Goal: Information Seeking & Learning: Find specific page/section

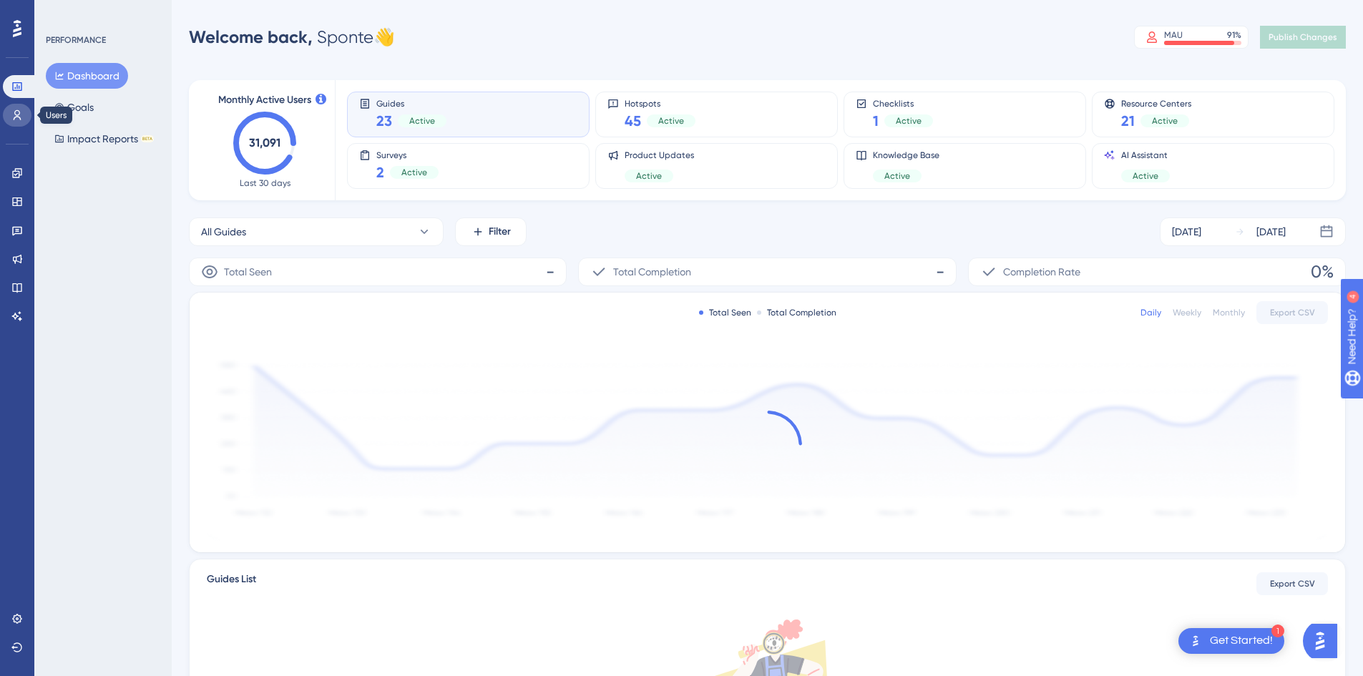
click at [22, 114] on icon at bounding box center [16, 114] width 11 height 11
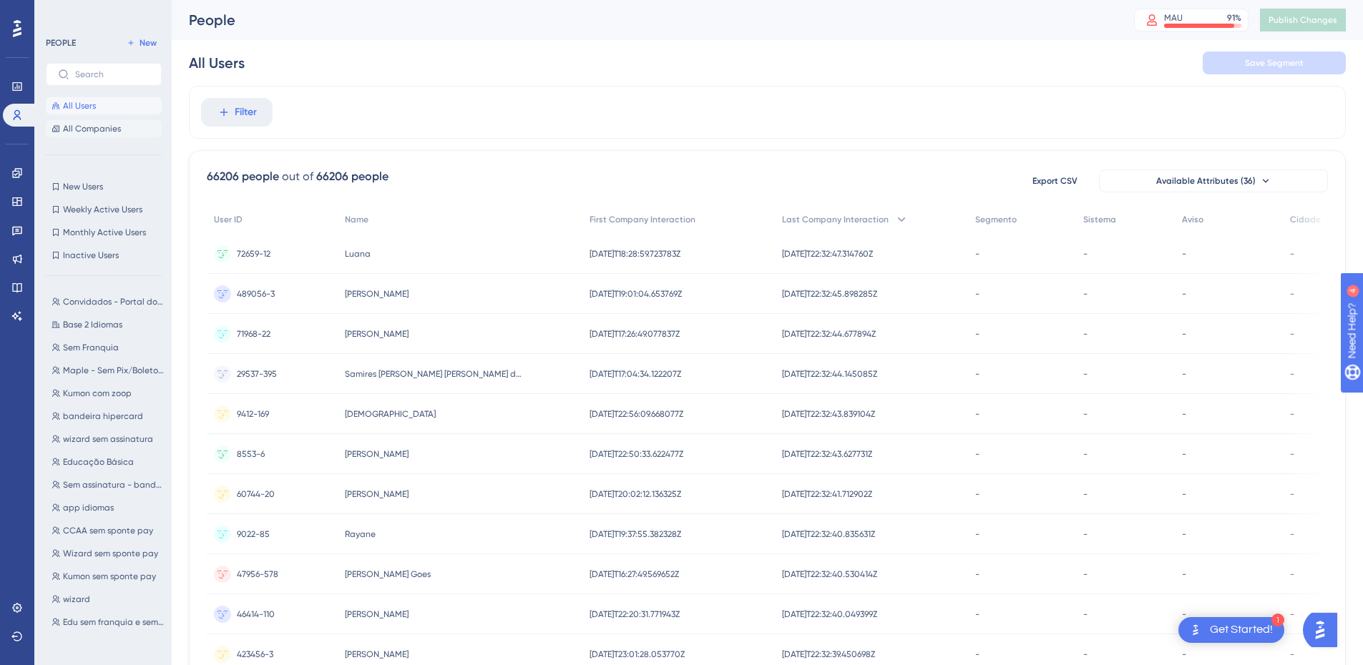
click at [108, 129] on span "All Companies" at bounding box center [92, 128] width 58 height 11
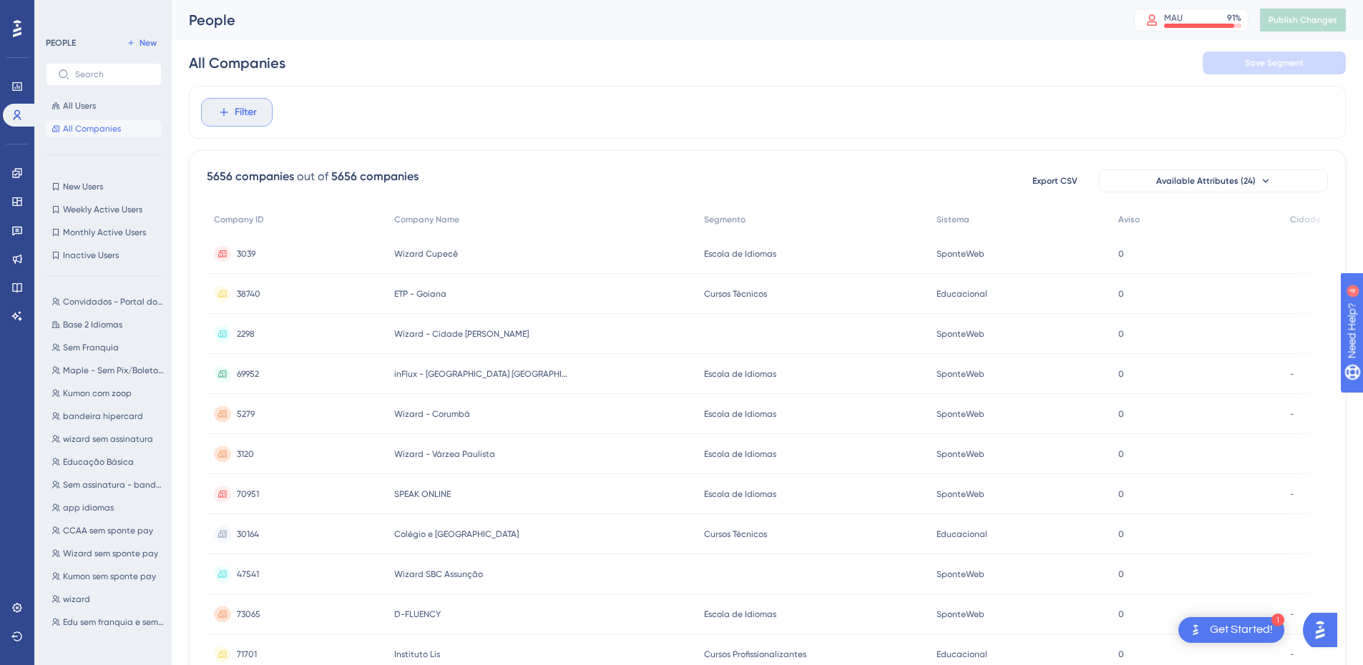
click at [237, 115] on span "Filter" at bounding box center [246, 112] width 22 height 17
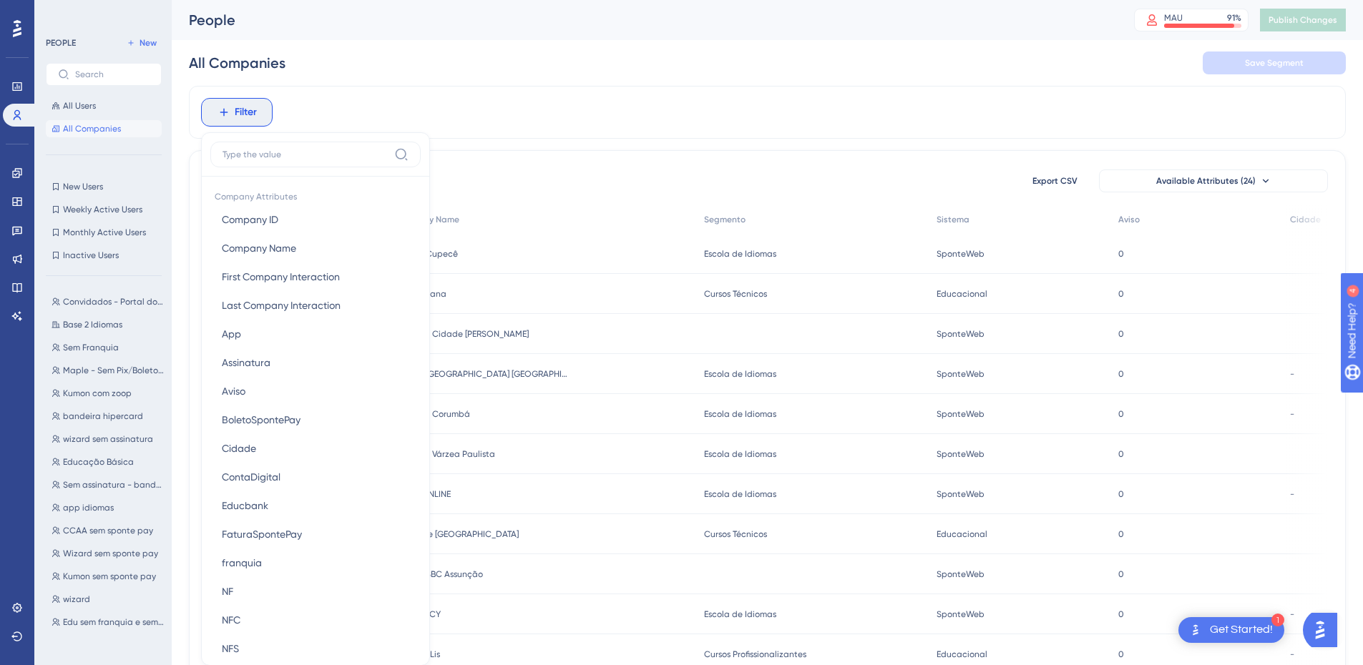
scroll to position [62, 0]
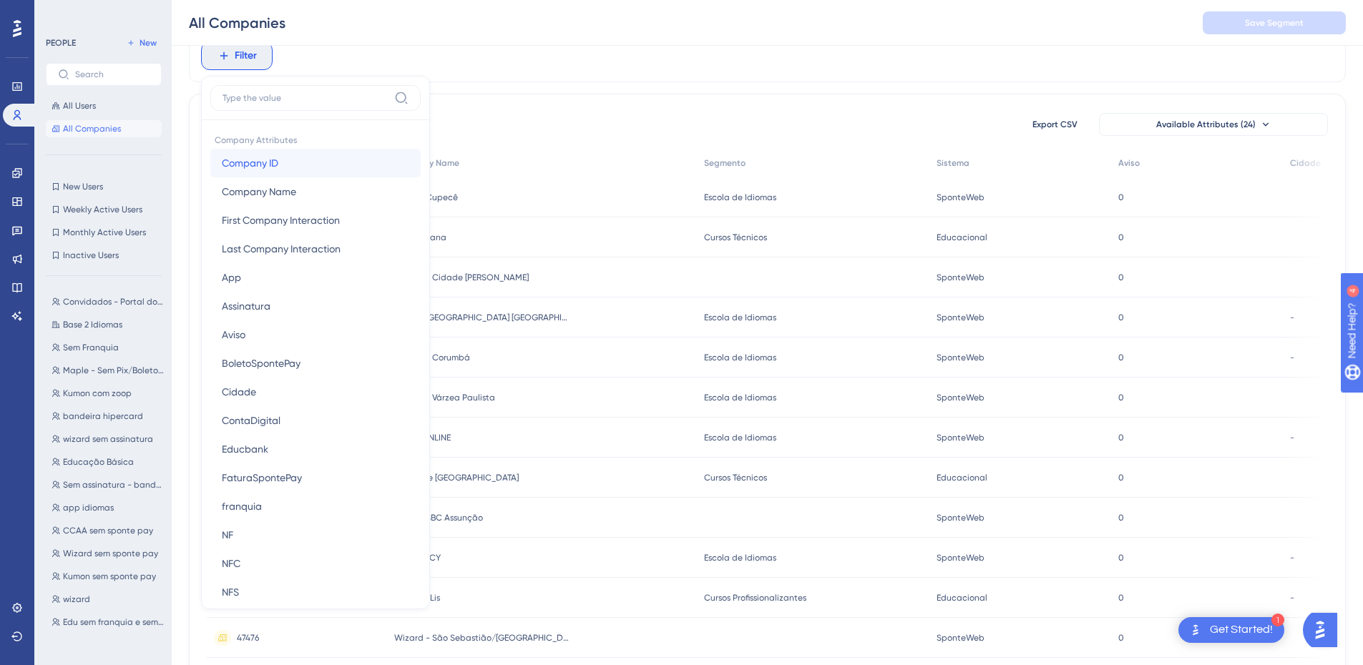
click at [259, 163] on span "Company ID" at bounding box center [250, 163] width 57 height 17
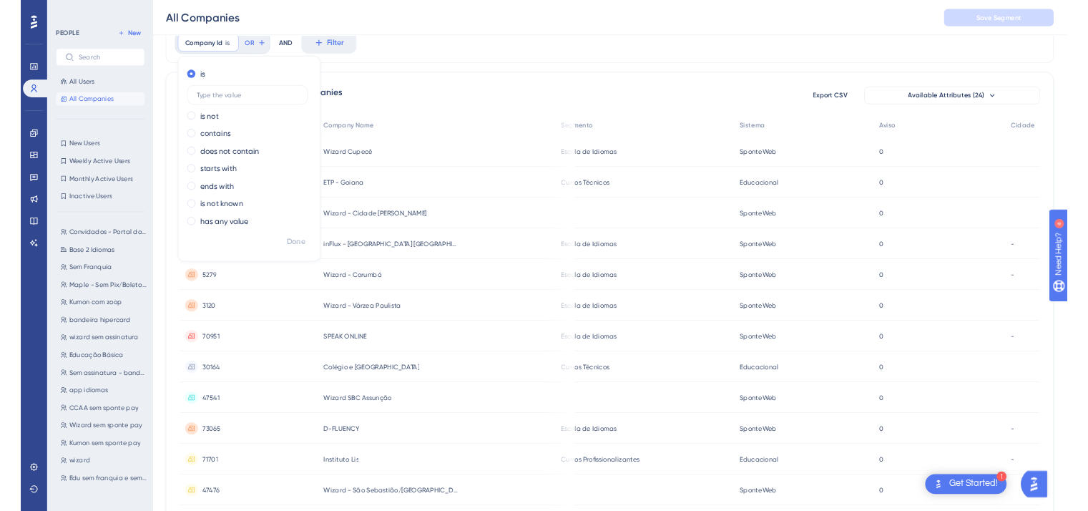
scroll to position [108, 0]
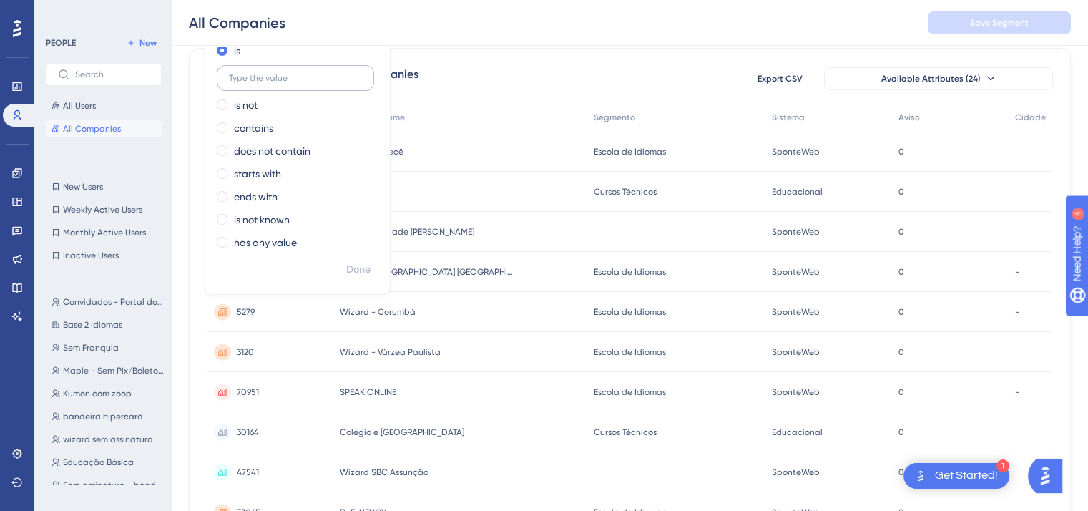
click at [295, 73] on input "text" at bounding box center [295, 78] width 133 height 10
type input "322"
click at [354, 268] on span "Done" at bounding box center [358, 269] width 24 height 17
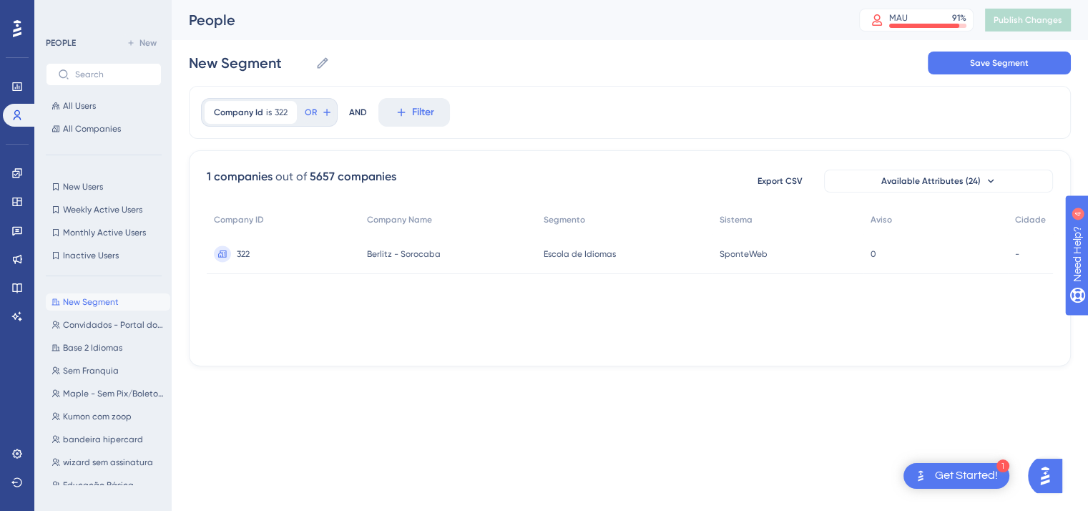
scroll to position [0, 0]
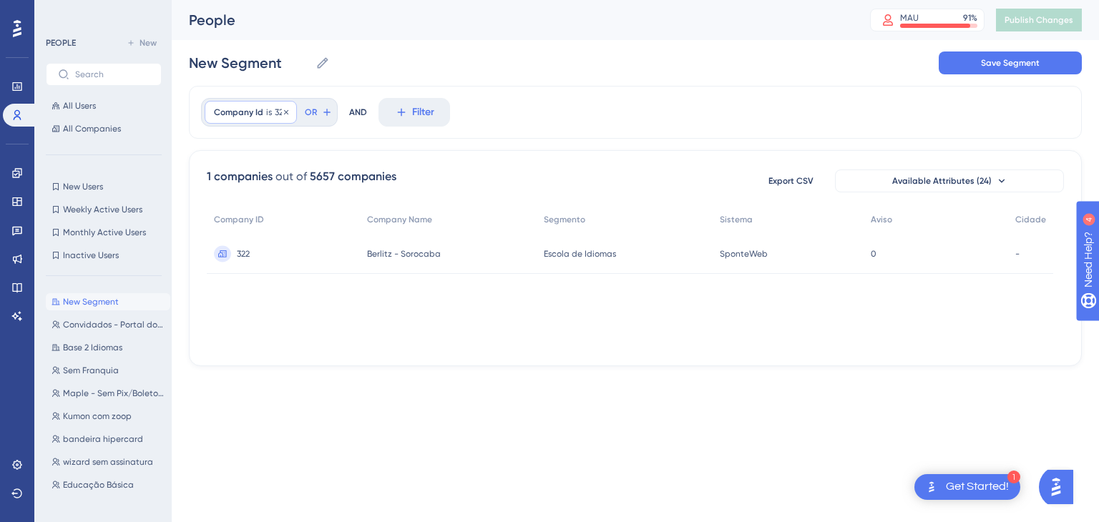
click at [276, 110] on span "322" at bounding box center [281, 112] width 13 height 11
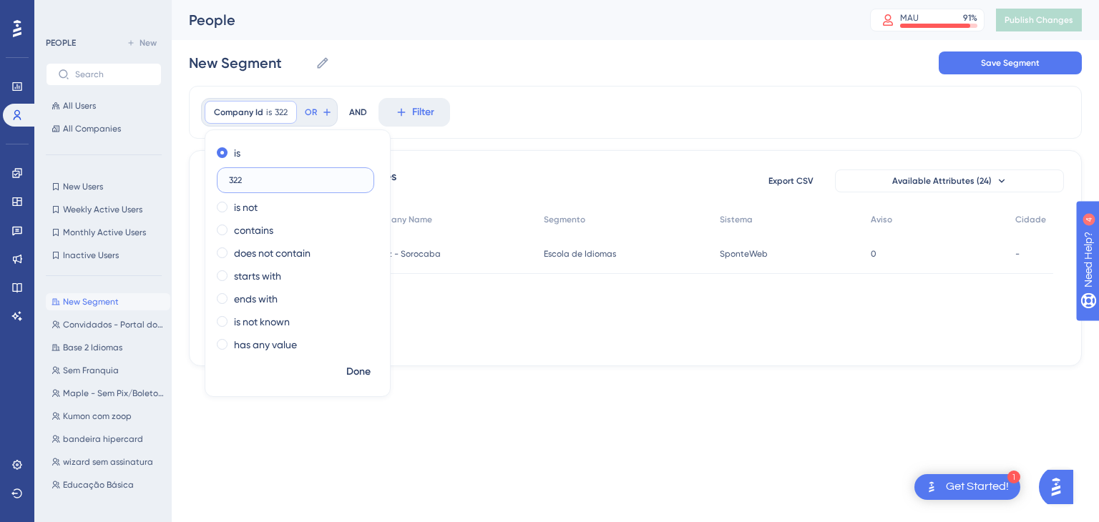
drag, startPoint x: 243, startPoint y: 179, endPoint x: 192, endPoint y: 186, distance: 52.0
click at [192, 186] on div "Company Id is 322 322 Remove is 322 is not contains does not contain starts wit…" at bounding box center [635, 226] width 893 height 280
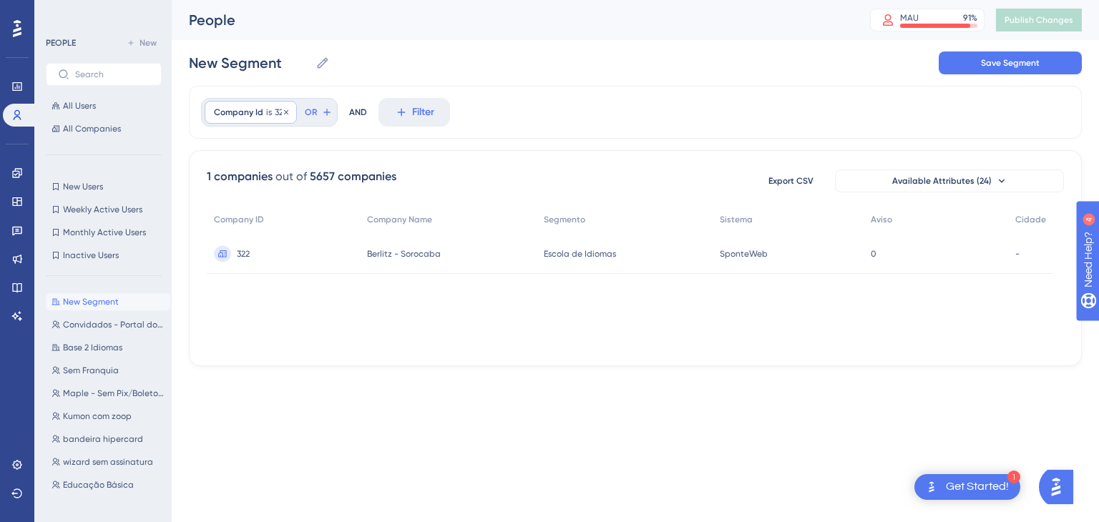
drag, startPoint x: 263, startPoint y: 96, endPoint x: 266, endPoint y: 104, distance: 8.4
click at [264, 97] on div "Company Id is 322 322 Remove OR AND Filter" at bounding box center [635, 112] width 893 height 53
click at [269, 108] on span "is" at bounding box center [269, 112] width 6 height 11
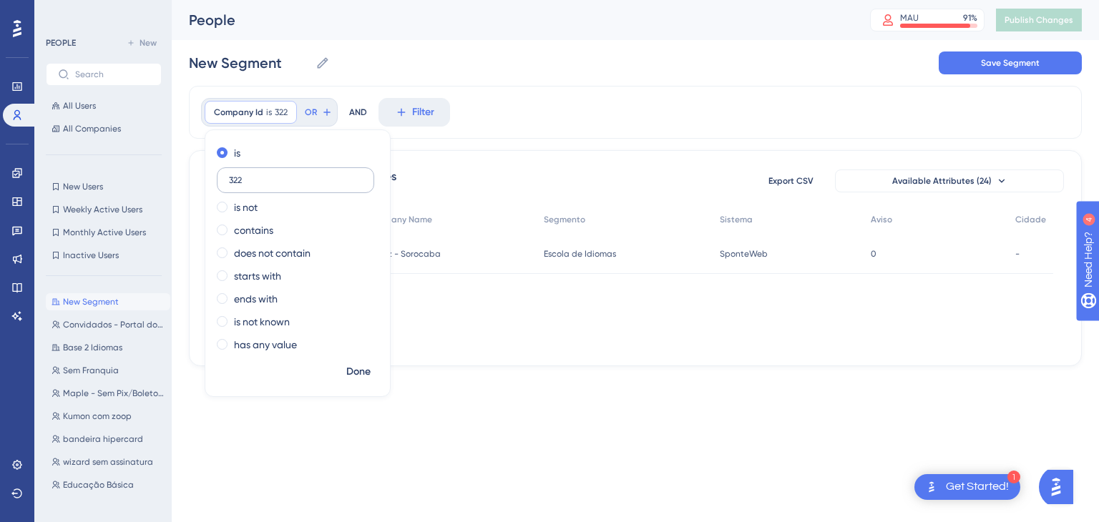
drag, startPoint x: 262, startPoint y: 178, endPoint x: 226, endPoint y: 178, distance: 35.8
click at [226, 178] on label "322" at bounding box center [295, 180] width 157 height 26
type input "422340"
click at [363, 376] on span "Done" at bounding box center [358, 371] width 24 height 17
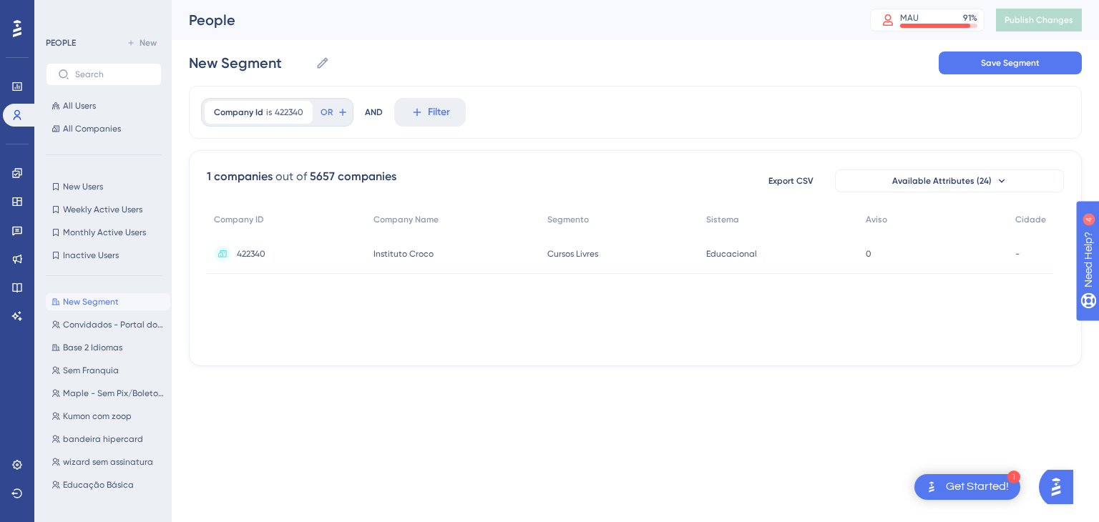
click at [250, 256] on span "422340" at bounding box center [251, 253] width 29 height 11
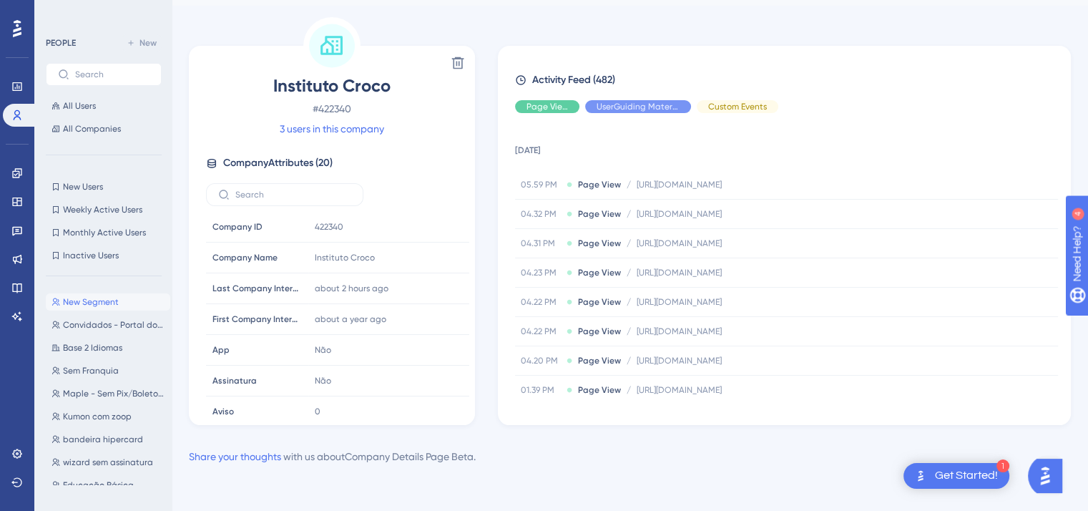
drag, startPoint x: 368, startPoint y: 128, endPoint x: 345, endPoint y: 132, distance: 23.3
click at [367, 127] on link "3 users in this company" at bounding box center [332, 128] width 104 height 17
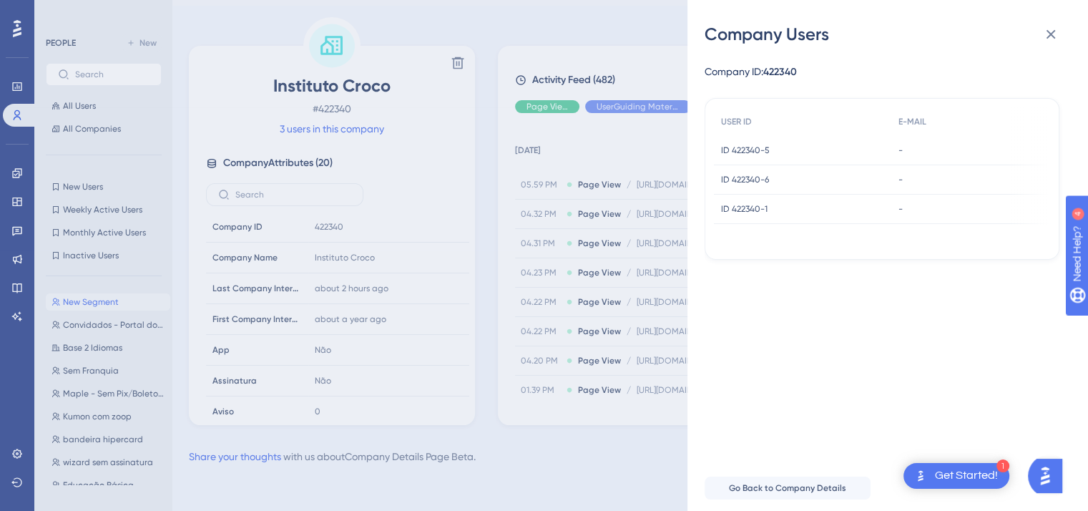
click at [308, 158] on div "Company Users Company ID: 422340 USER ID E-MAIL ID 422340-5 ID 422340-5 - - ID …" at bounding box center [544, 255] width 1088 height 511
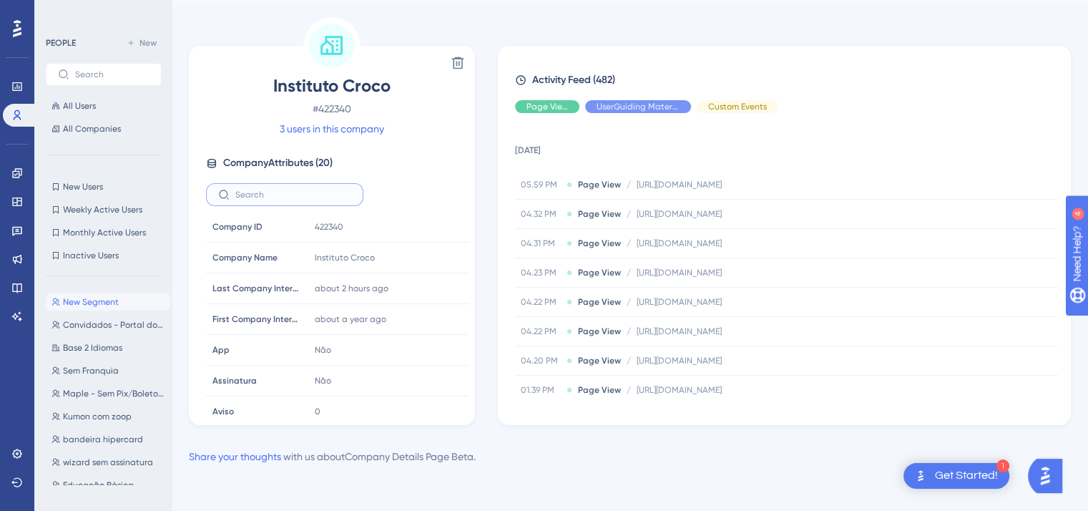
click at [278, 196] on input "text" at bounding box center [293, 195] width 116 height 10
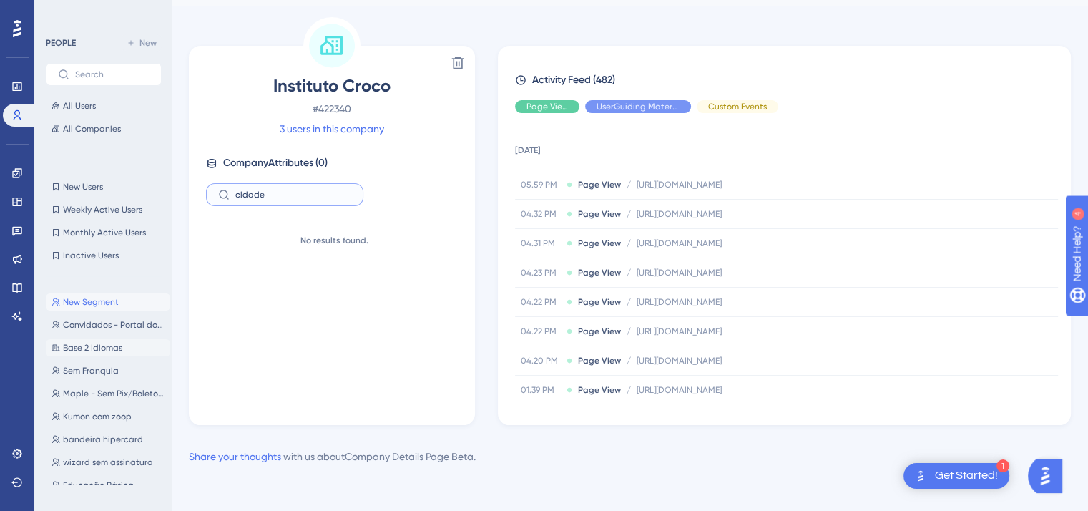
type input "cidade"
click at [102, 349] on span "Base 2 Idiomas" at bounding box center [92, 347] width 59 height 11
click at [77, 346] on span "Base 2 Idiomas" at bounding box center [92, 347] width 59 height 11
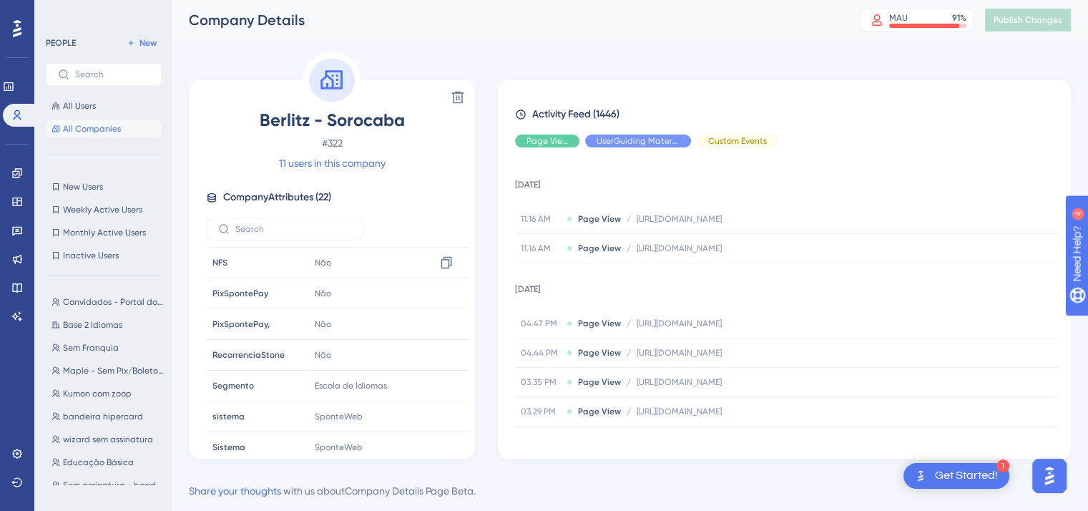
scroll to position [463, 0]
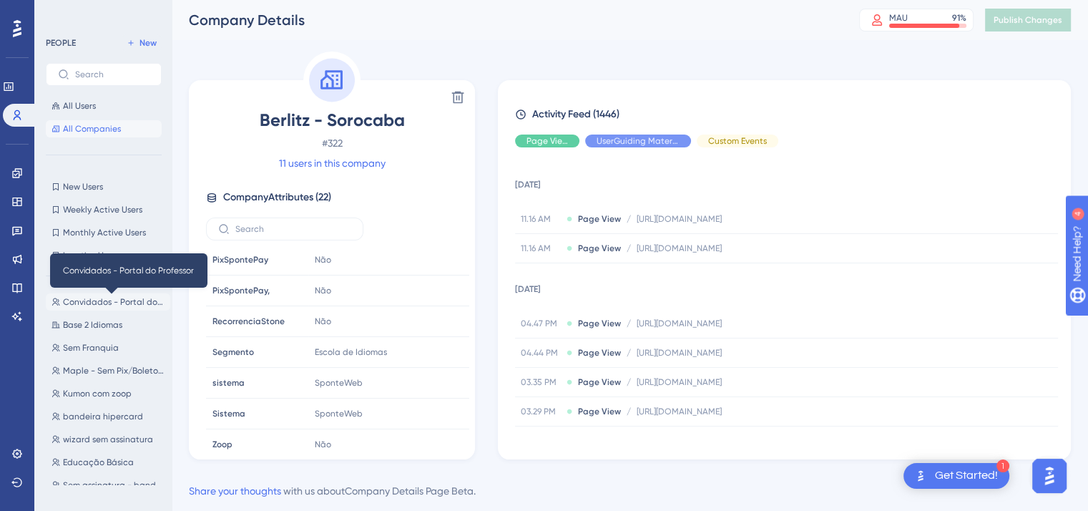
click at [102, 300] on span "Convidados - Portal do Professor" at bounding box center [114, 301] width 102 height 11
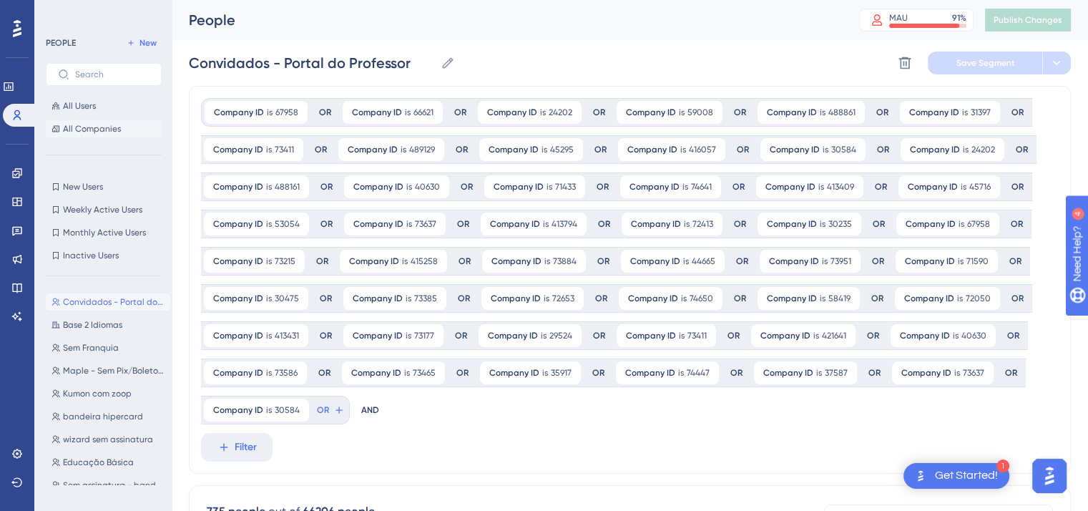
click at [82, 127] on span "All Companies" at bounding box center [92, 128] width 58 height 11
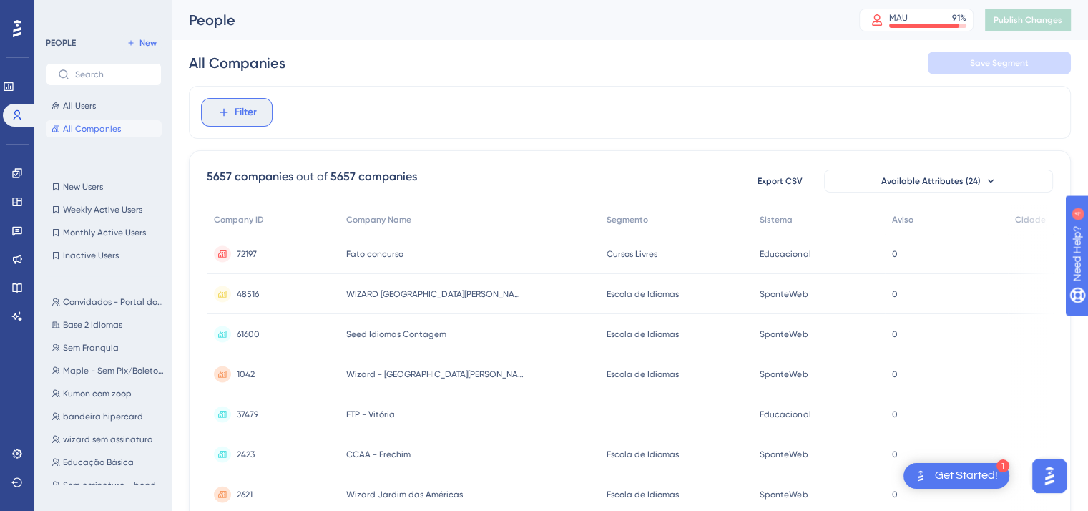
click at [247, 114] on span "Filter" at bounding box center [246, 112] width 22 height 17
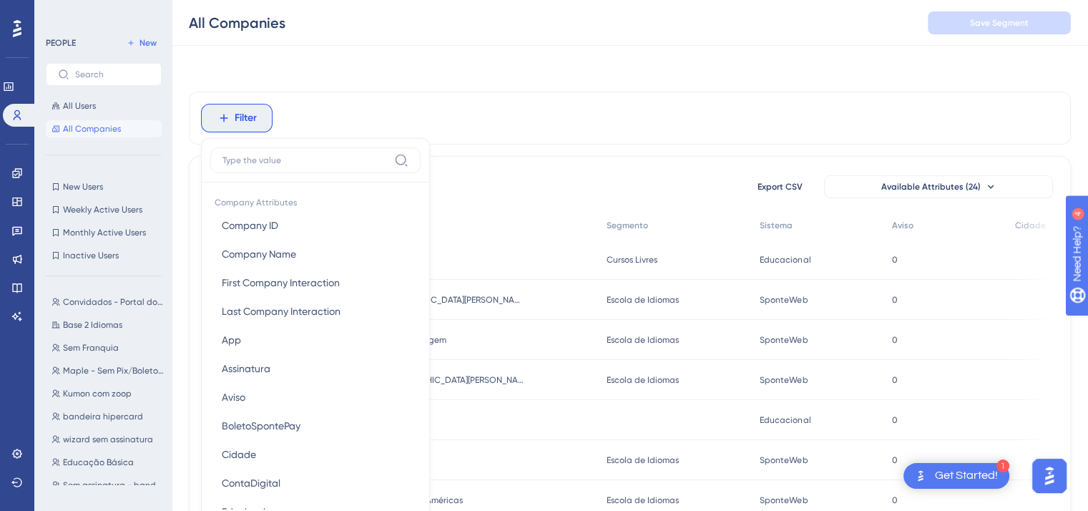
scroll to position [67, 0]
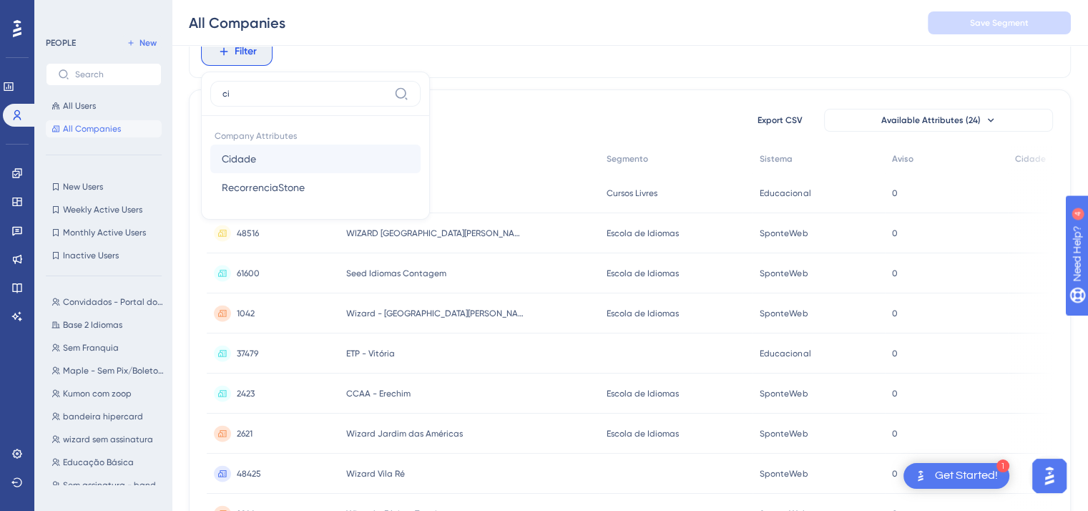
type input "ci"
click at [258, 156] on button "Cidade Cidade" at bounding box center [315, 158] width 210 height 29
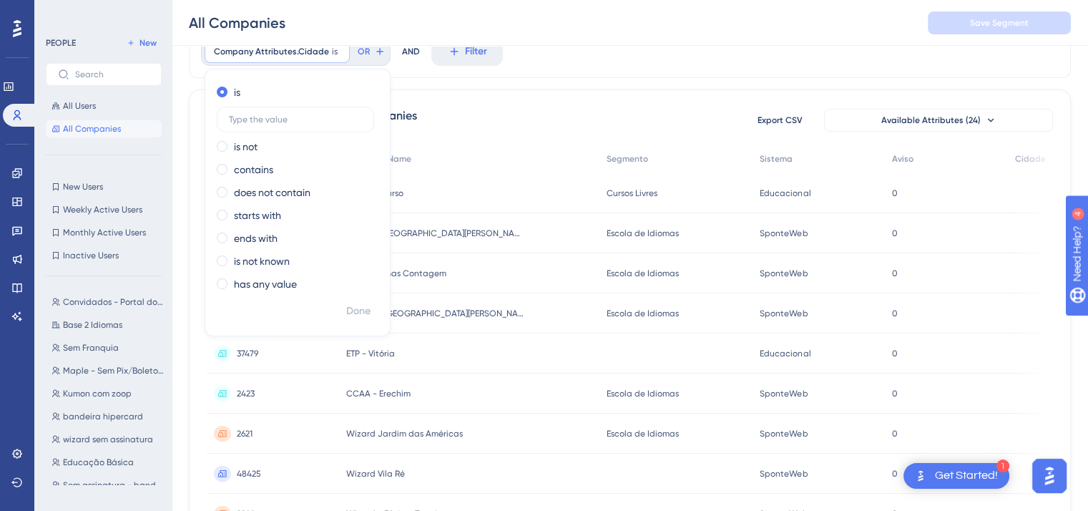
click at [252, 285] on label "has any value" at bounding box center [265, 283] width 63 height 17
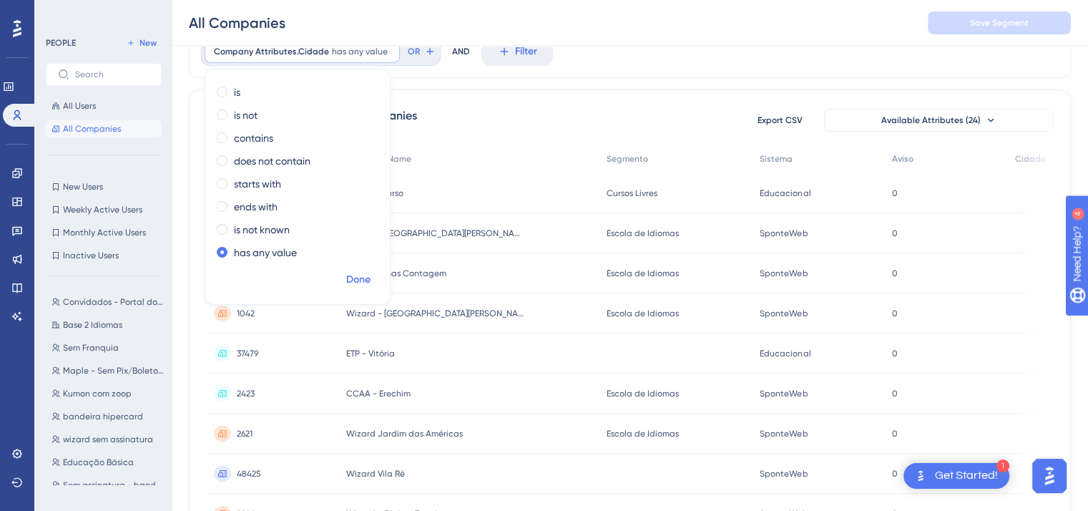
click at [365, 283] on span "Done" at bounding box center [358, 279] width 24 height 17
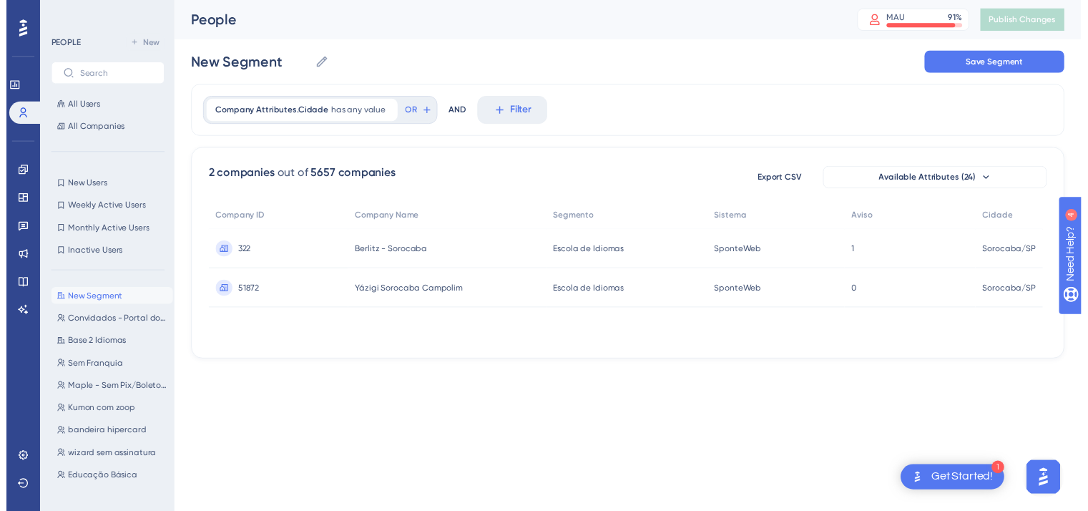
scroll to position [0, 0]
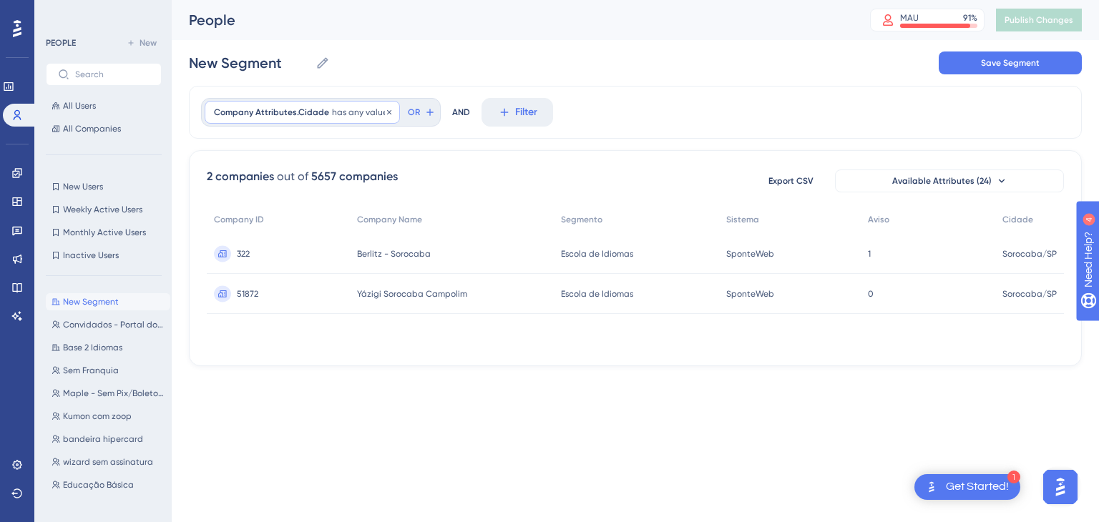
click at [344, 114] on span "has any value" at bounding box center [360, 112] width 56 height 11
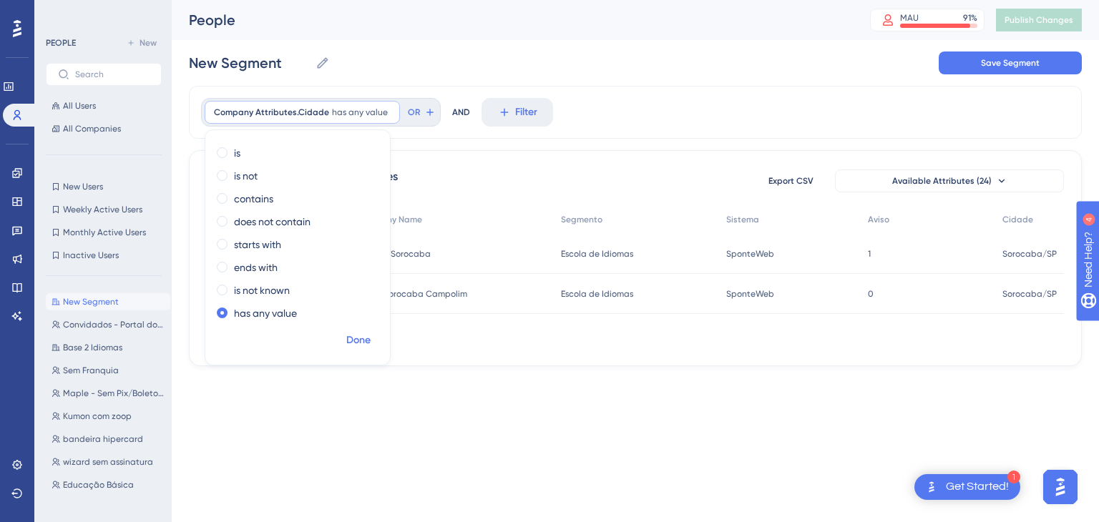
click at [363, 343] on span "Done" at bounding box center [358, 340] width 24 height 17
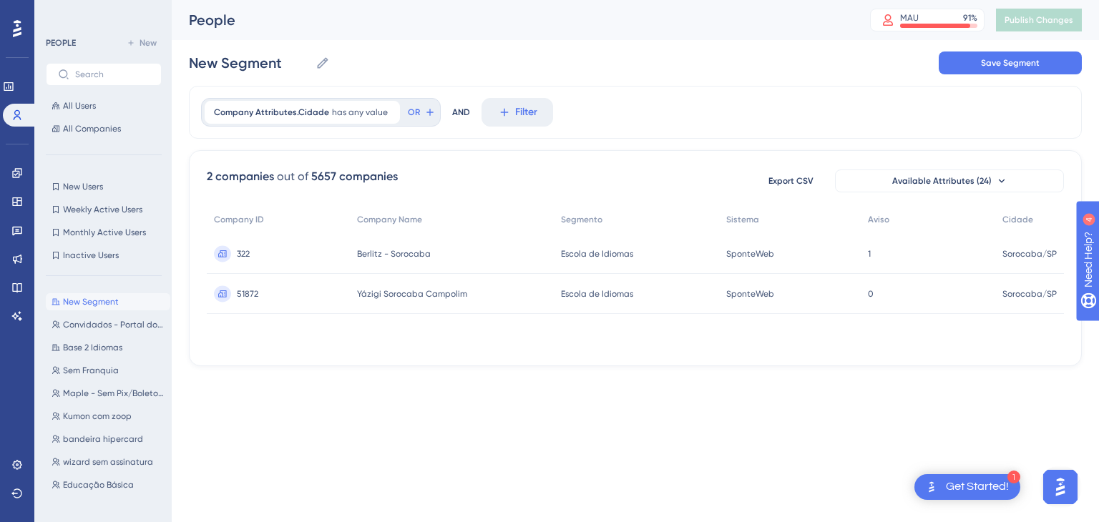
click at [80, 300] on span "New Segment" at bounding box center [91, 301] width 56 height 11
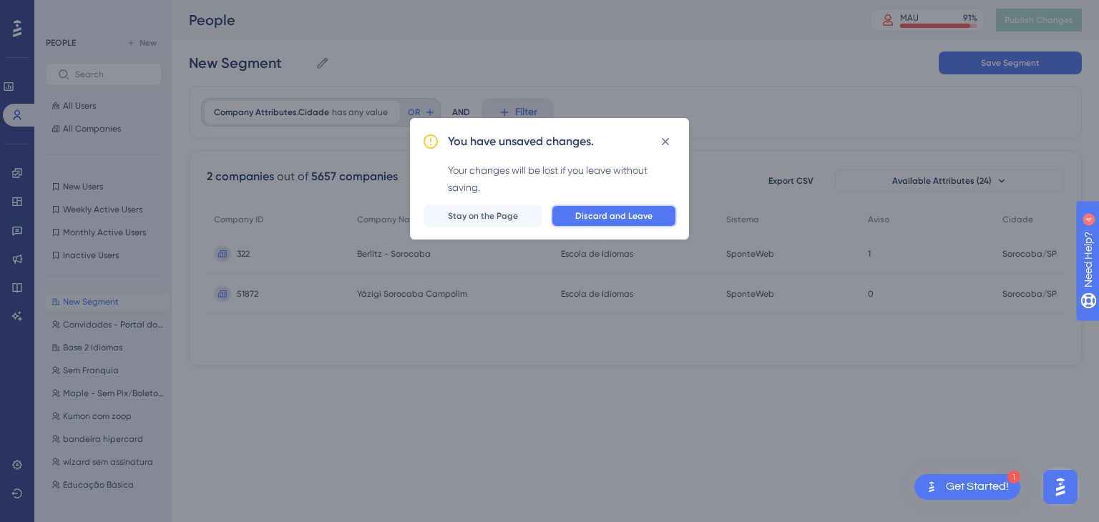
click at [596, 215] on span "Discard and Leave" at bounding box center [613, 215] width 77 height 11
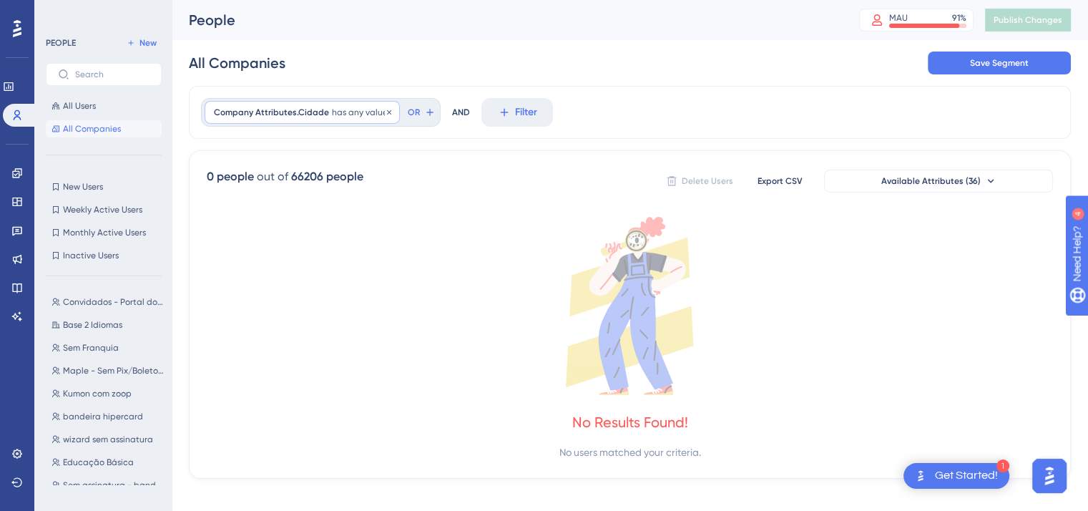
click at [377, 114] on span "has any value" at bounding box center [360, 112] width 56 height 11
click at [361, 343] on span "Done" at bounding box center [358, 340] width 24 height 17
click at [706, 94] on div "Company Attributes.Cidade has any value Remove OR AND Filter" at bounding box center [630, 112] width 882 height 53
click at [81, 102] on span "All Users" at bounding box center [79, 105] width 33 height 11
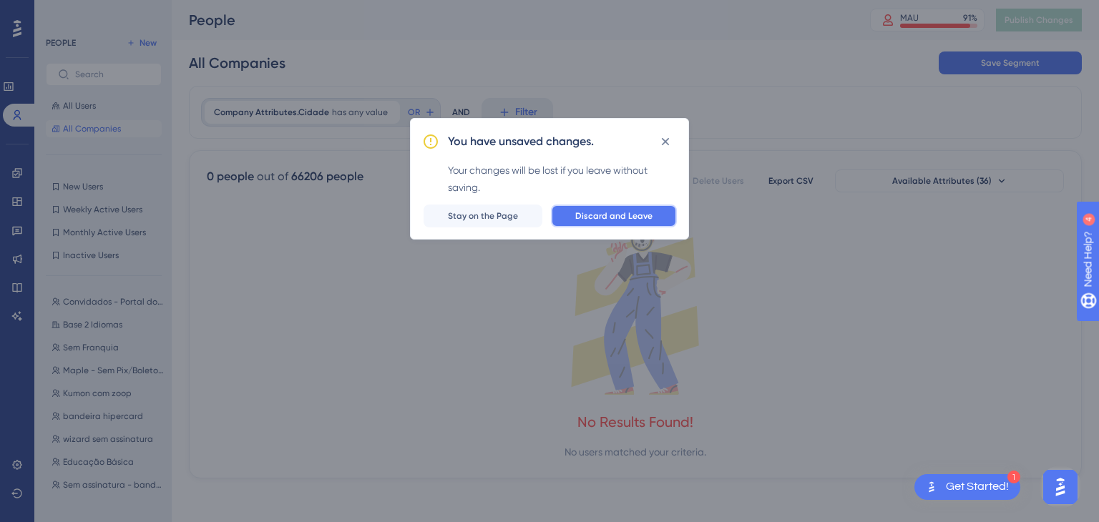
click at [616, 217] on span "Discard and Leave" at bounding box center [613, 215] width 77 height 11
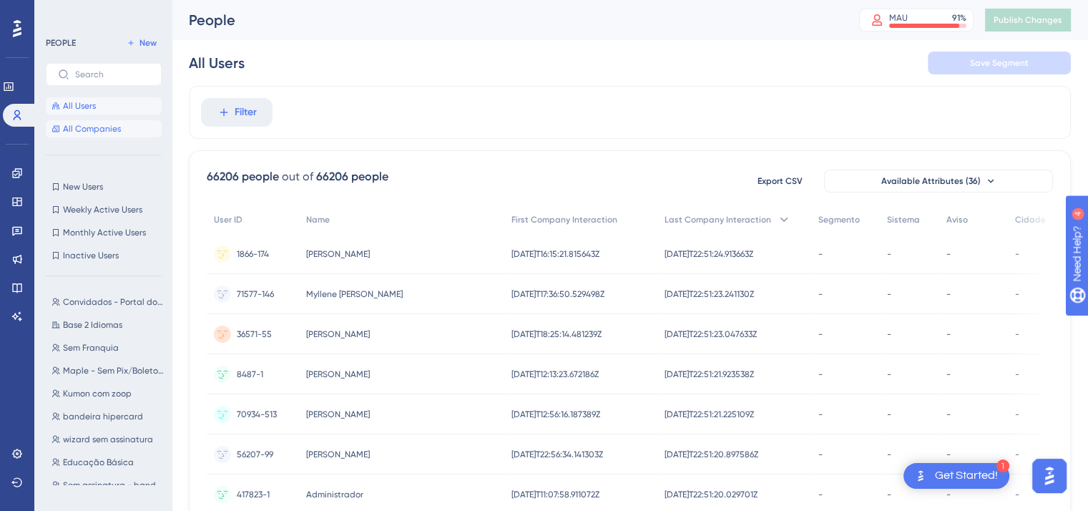
click at [106, 127] on span "All Companies" at bounding box center [92, 128] width 58 height 11
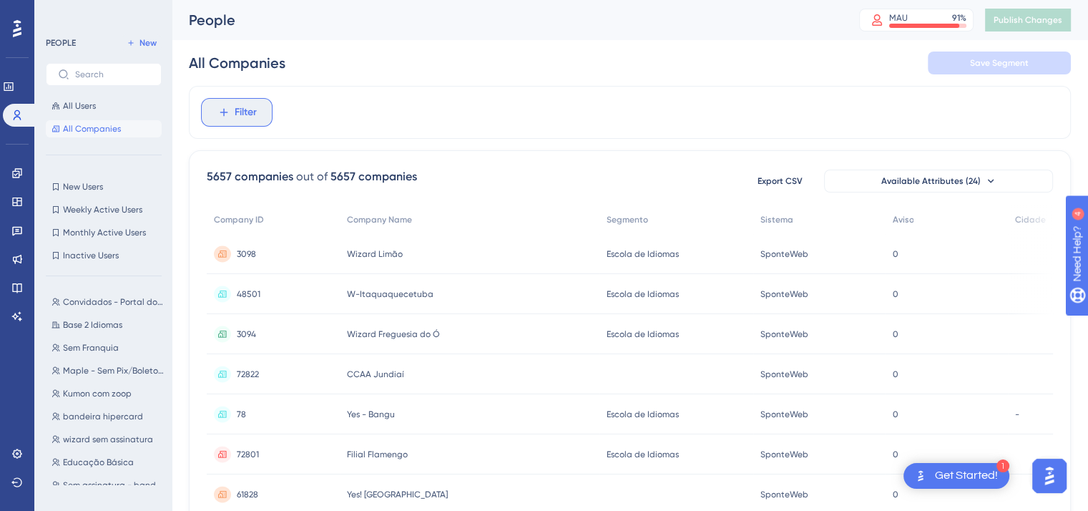
click at [241, 109] on span "Filter" at bounding box center [246, 112] width 22 height 17
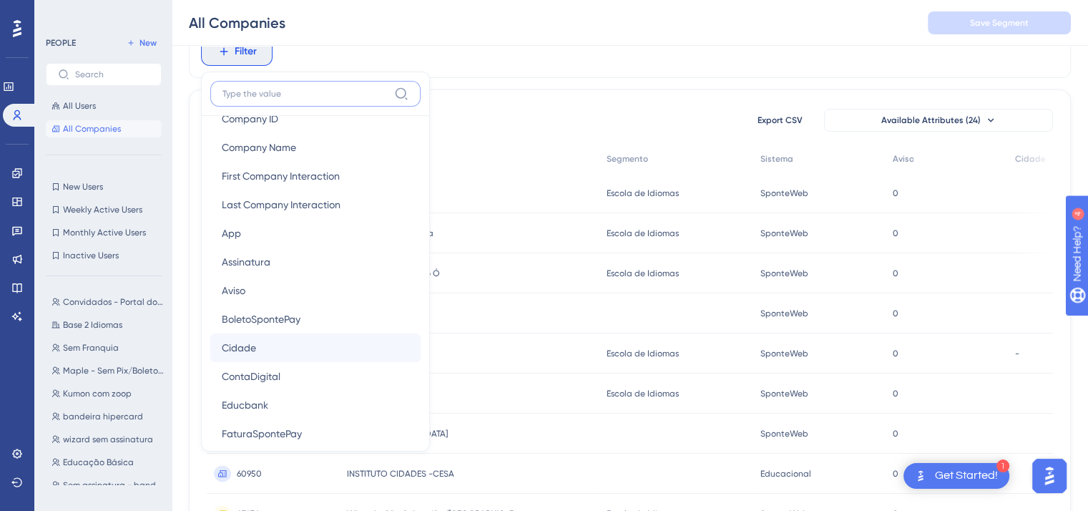
scroll to position [72, 0]
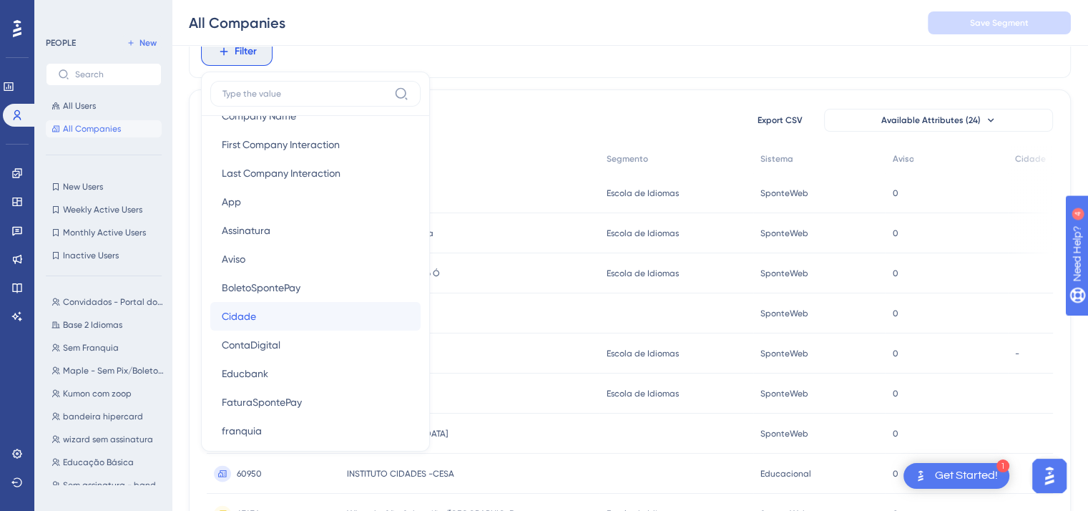
click at [277, 317] on button "Cidade Cidade" at bounding box center [315, 316] width 210 height 29
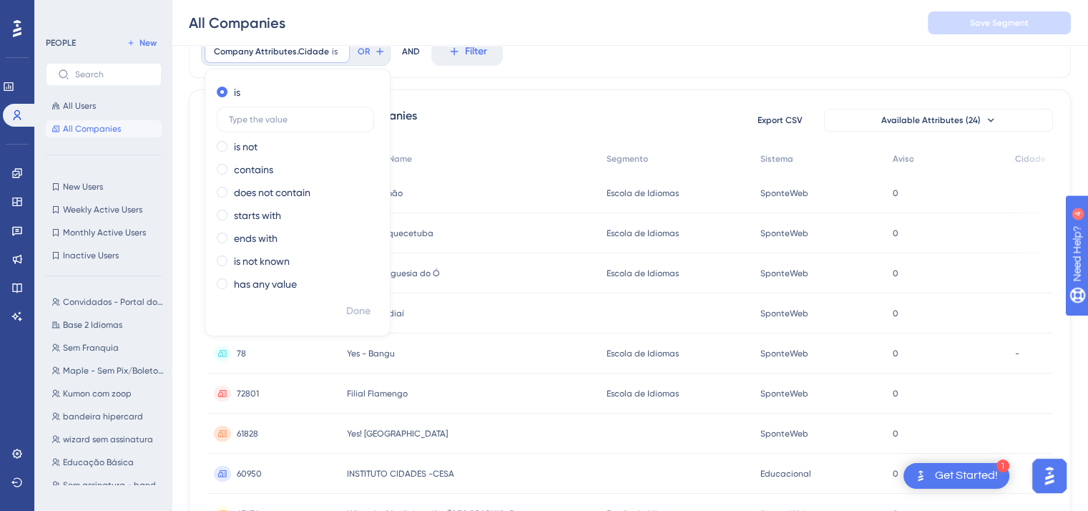
click at [282, 281] on label "has any value" at bounding box center [265, 283] width 63 height 17
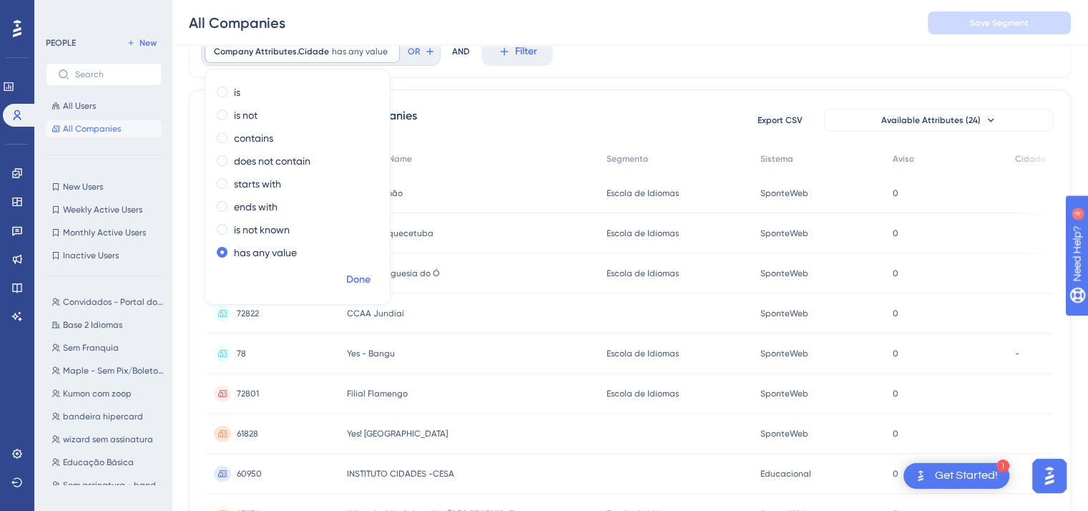
click at [365, 282] on span "Done" at bounding box center [358, 279] width 24 height 17
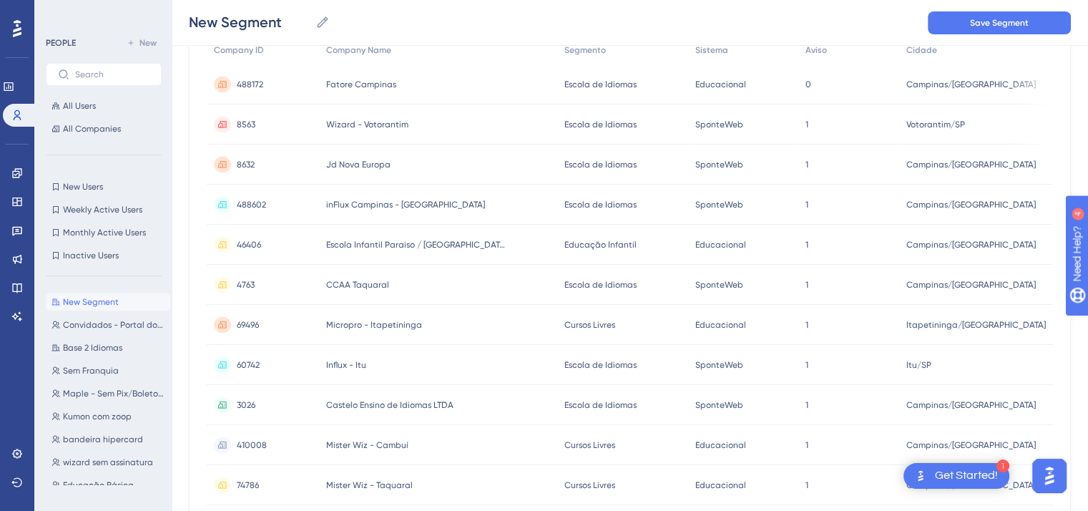
scroll to position [0, 0]
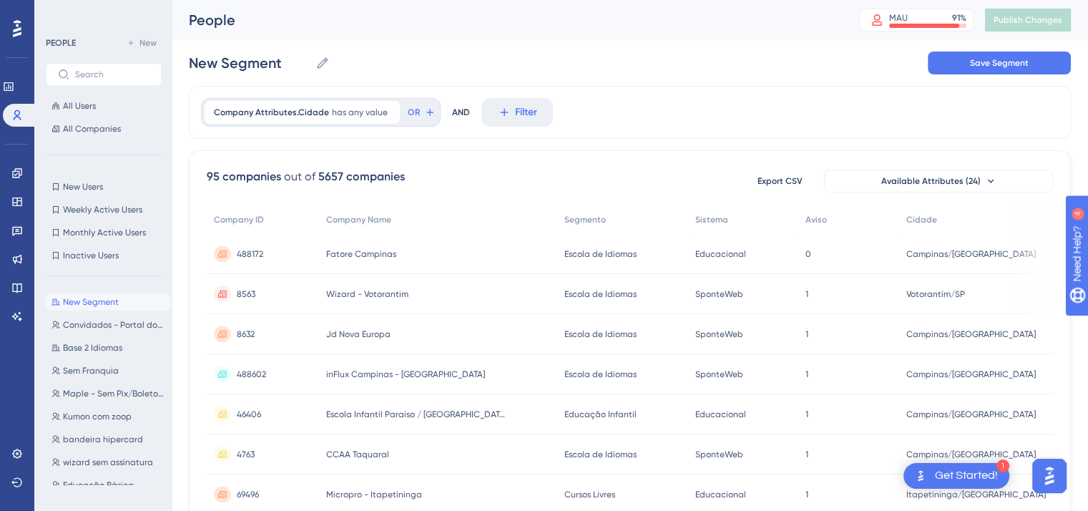
click at [245, 253] on span "488172" at bounding box center [250, 253] width 26 height 11
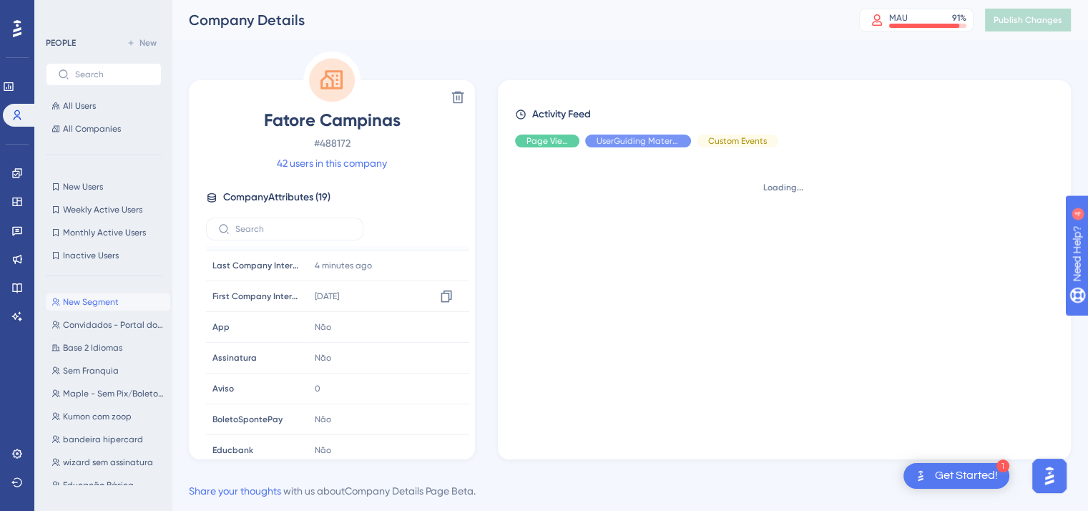
scroll to position [143, 0]
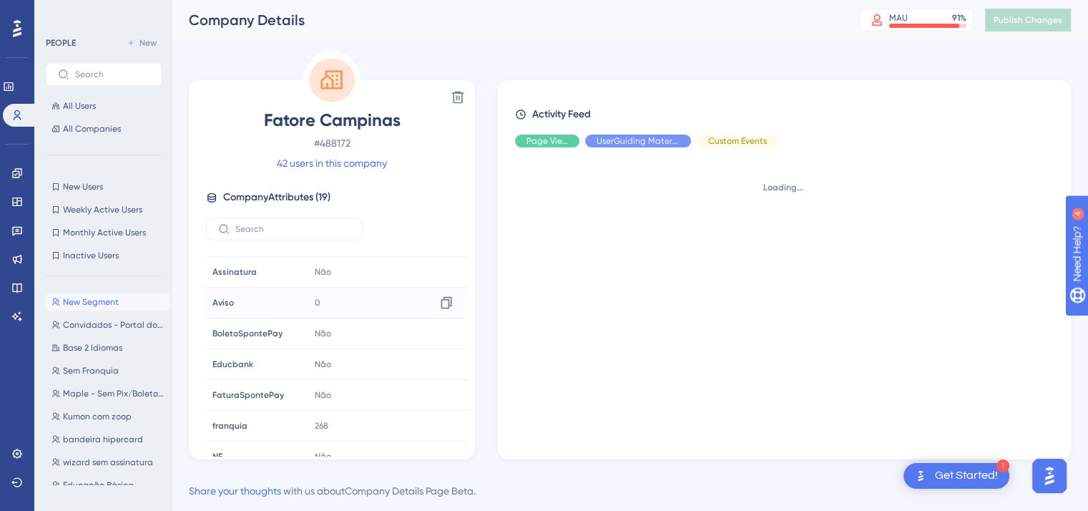
click at [315, 299] on span "0" at bounding box center [318, 302] width 6 height 11
click at [217, 303] on span "Aviso" at bounding box center [222, 302] width 21 height 11
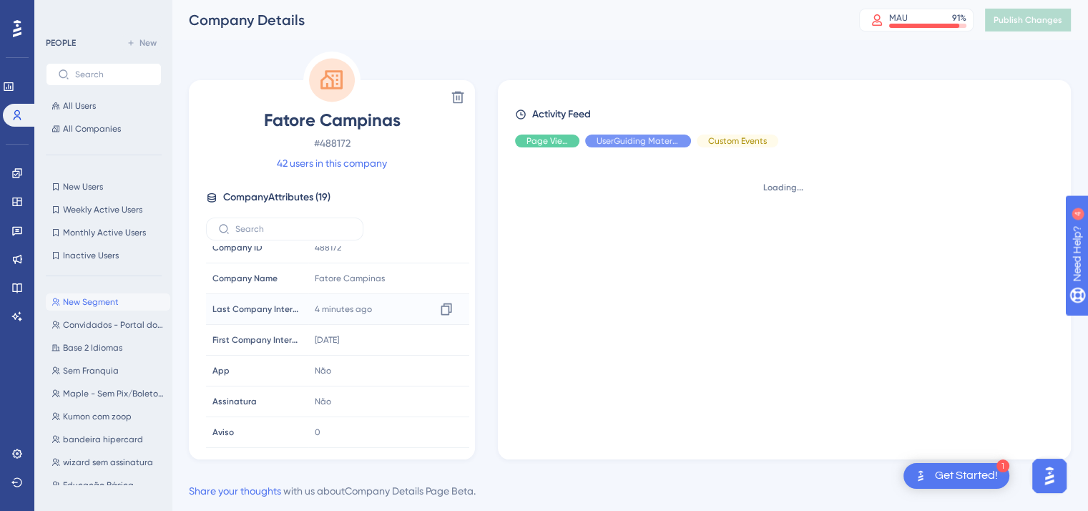
scroll to position [0, 0]
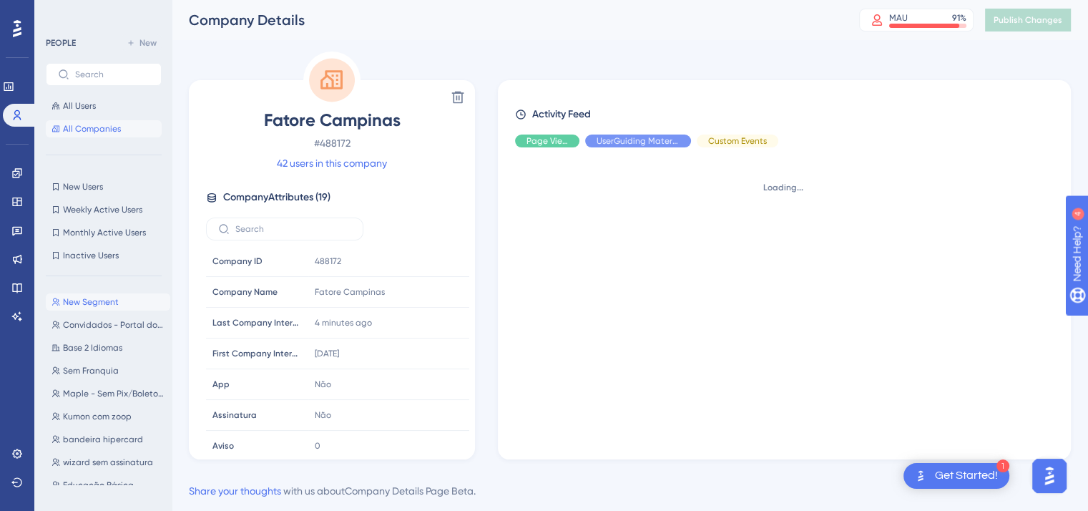
click at [86, 128] on span "All Companies" at bounding box center [92, 128] width 58 height 11
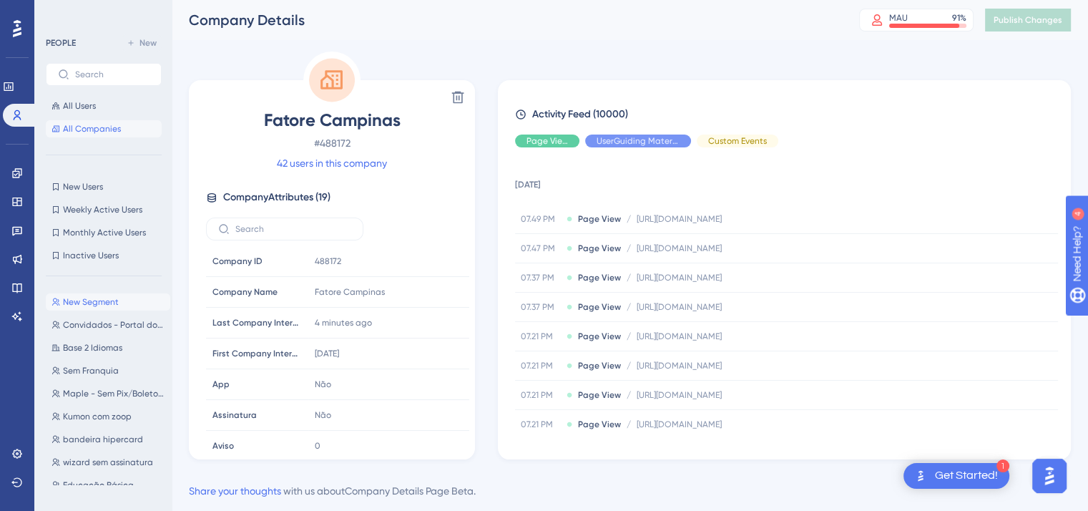
click at [89, 131] on span "All Companies" at bounding box center [92, 128] width 58 height 11
click at [88, 109] on span "All Users" at bounding box center [79, 105] width 33 height 11
click at [99, 124] on span "All Companies" at bounding box center [92, 128] width 58 height 11
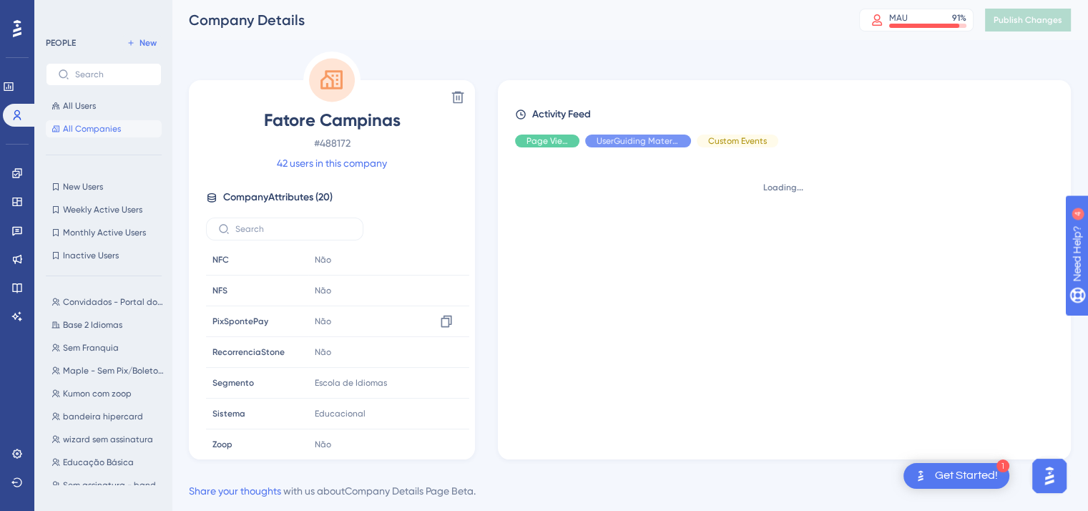
scroll to position [34, 0]
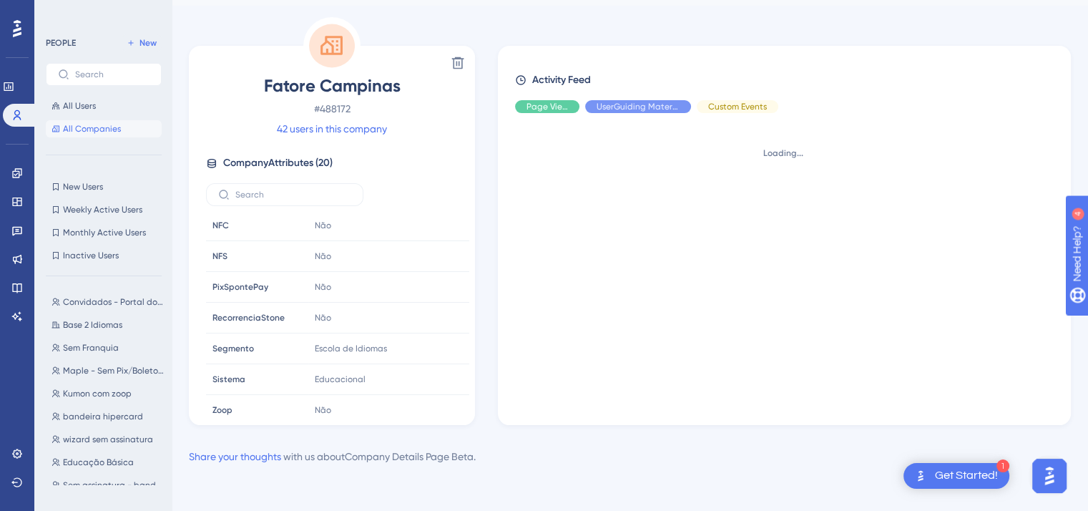
click at [79, 127] on span "All Companies" at bounding box center [92, 128] width 58 height 11
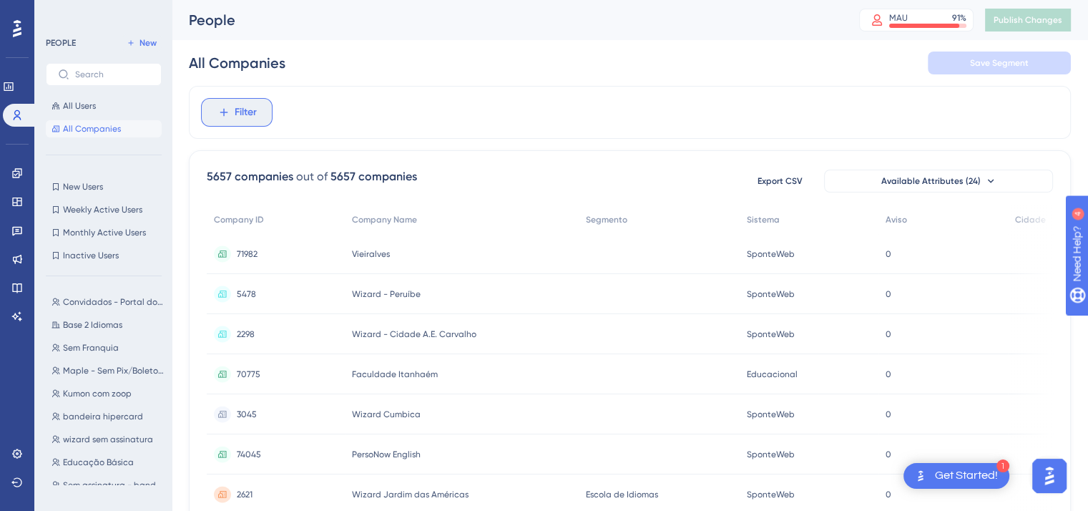
click at [251, 108] on span "Filter" at bounding box center [246, 112] width 22 height 17
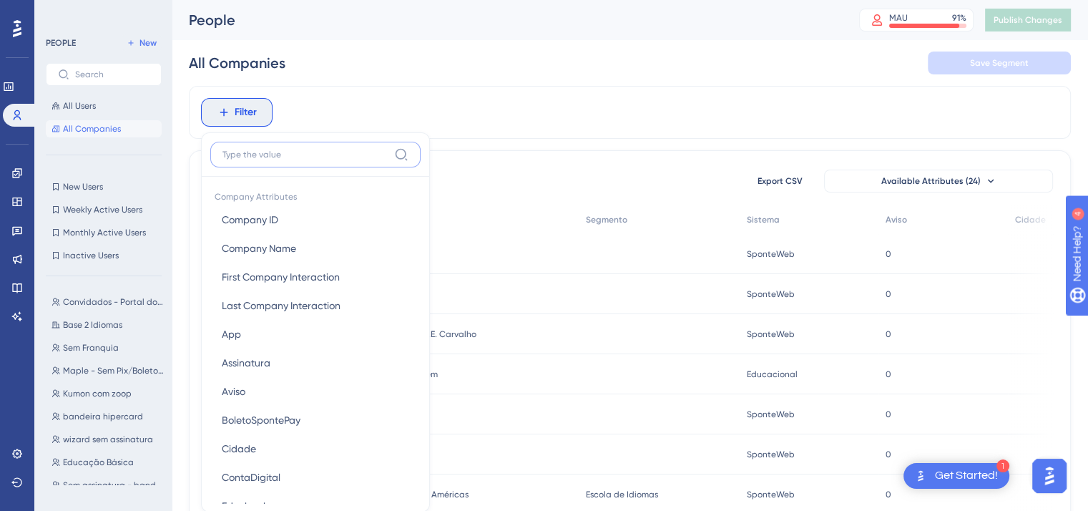
scroll to position [67, 0]
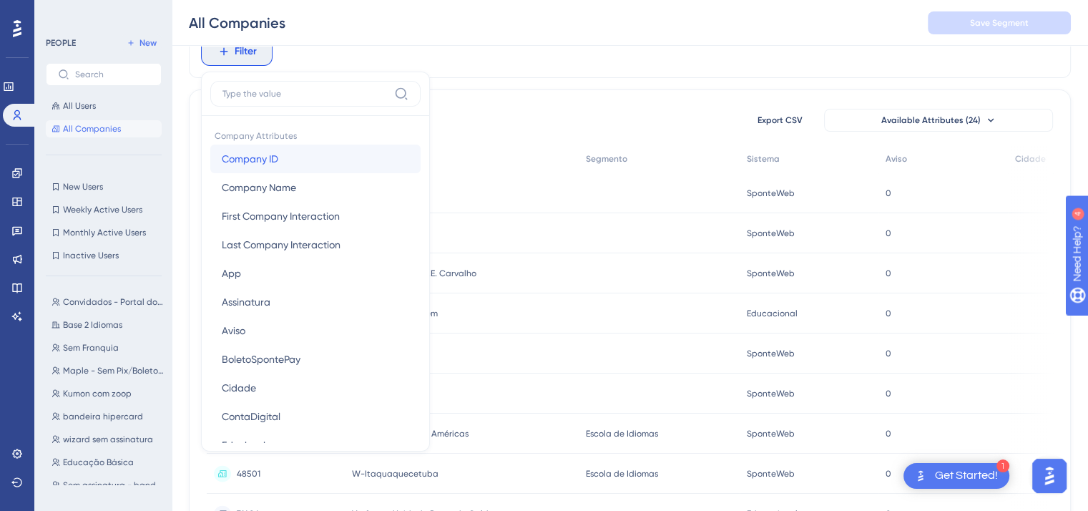
click at [258, 157] on span "Company ID" at bounding box center [250, 158] width 57 height 17
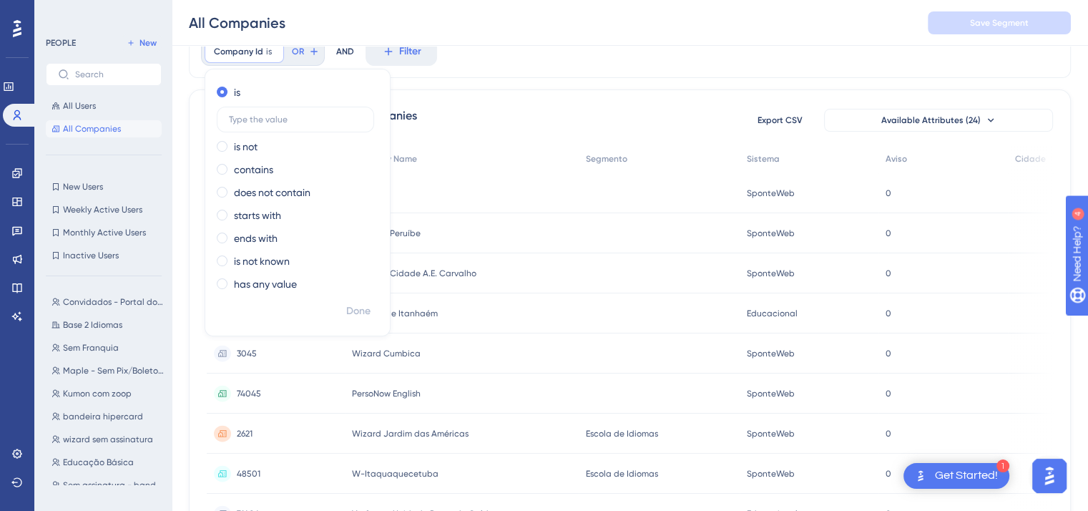
click at [243, 286] on label "has any value" at bounding box center [265, 283] width 63 height 17
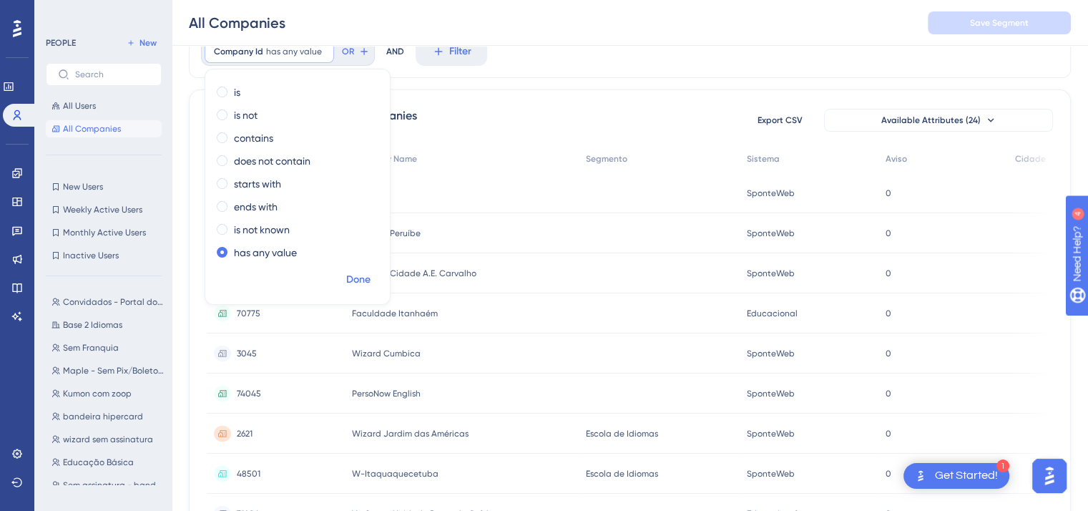
click at [354, 277] on span "Done" at bounding box center [358, 279] width 24 height 17
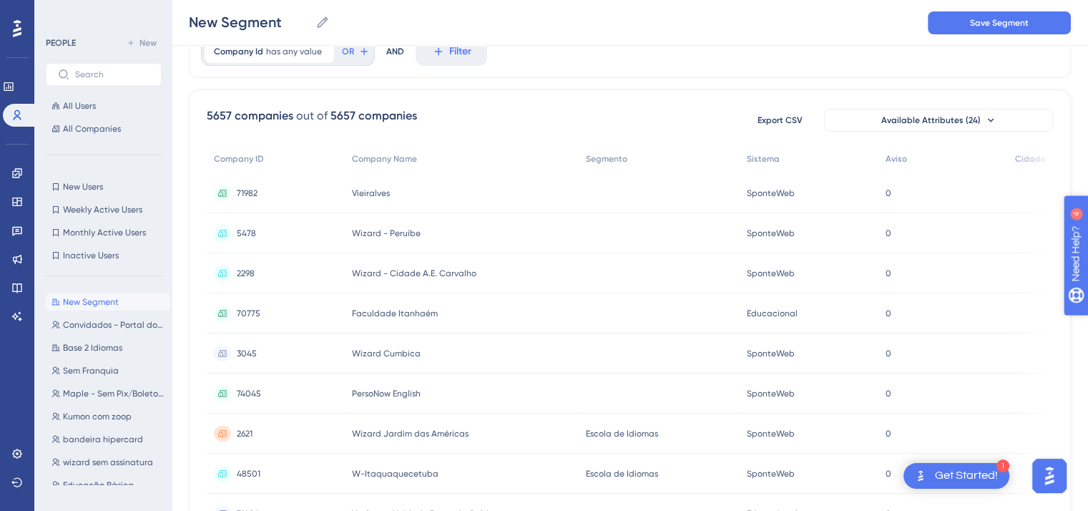
scroll to position [0, 0]
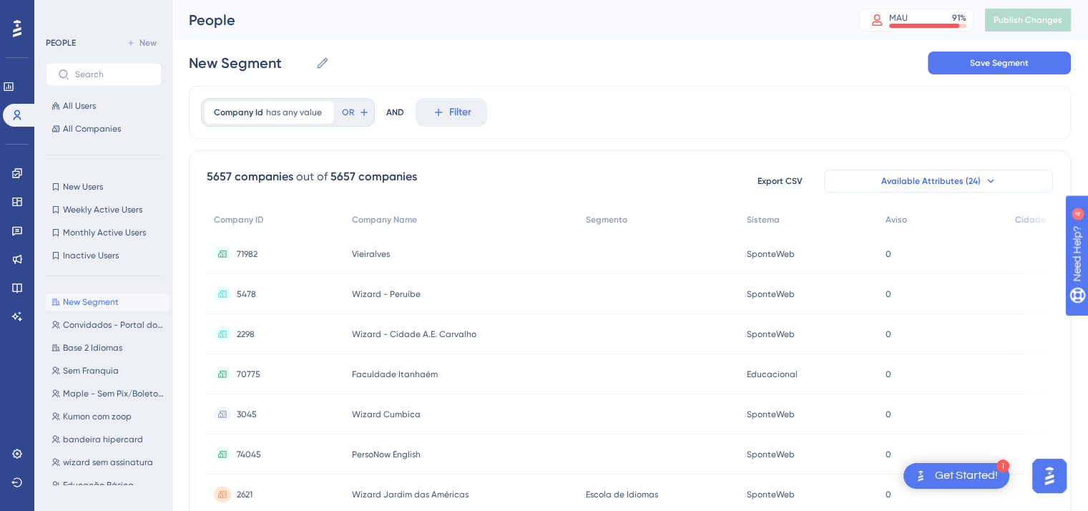
click at [972, 178] on span "Available Attributes (24)" at bounding box center [930, 180] width 99 height 11
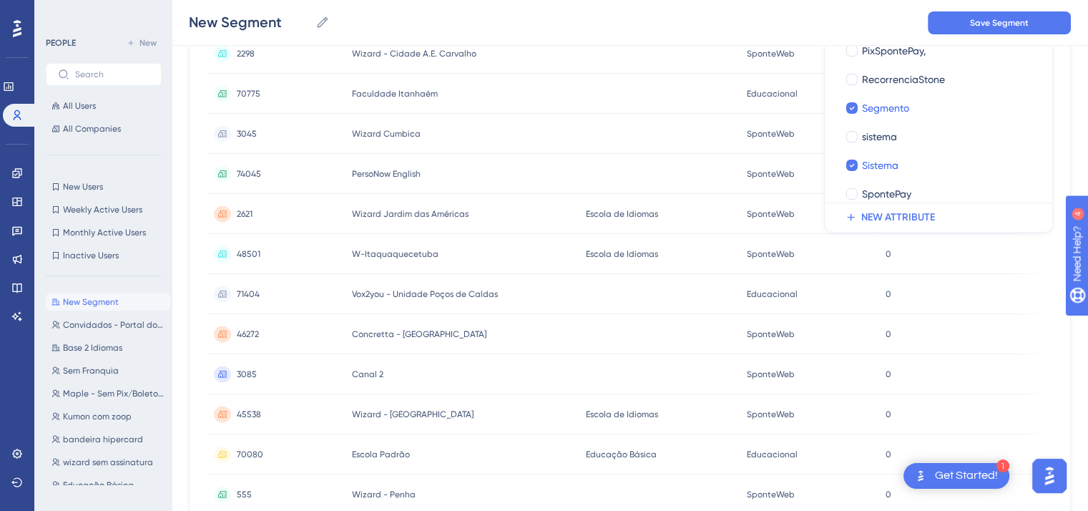
scroll to position [429, 0]
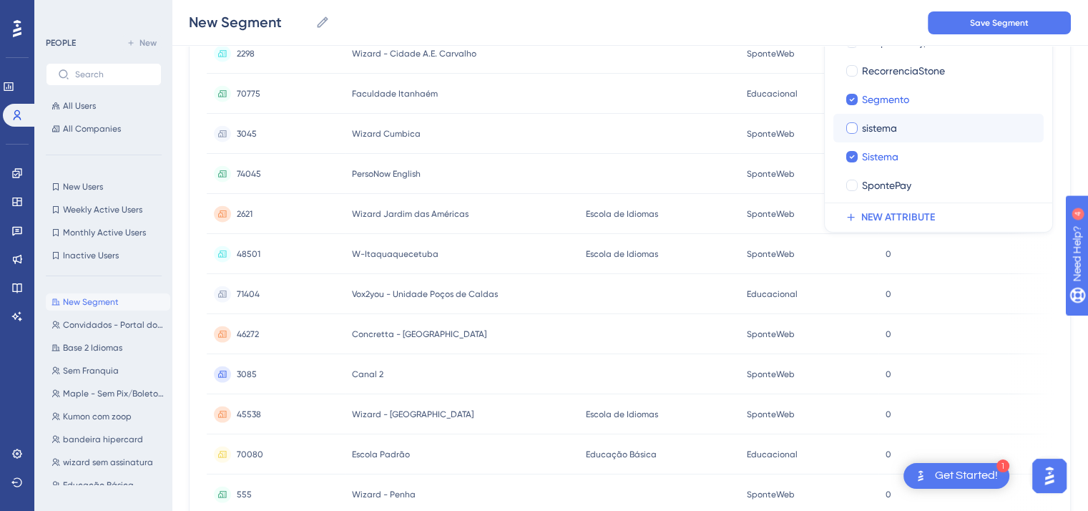
drag, startPoint x: 850, startPoint y: 100, endPoint x: 850, endPoint y: 129, distance: 28.6
click at [850, 100] on icon at bounding box center [852, 99] width 6 height 10
checkbox input "false"
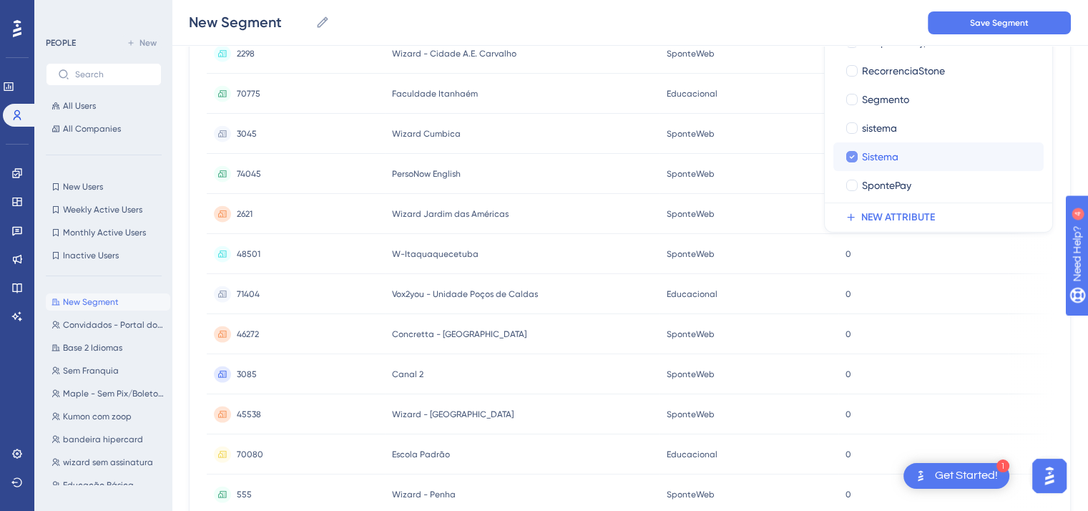
click at [850, 155] on icon at bounding box center [852, 157] width 6 height 10
checkbox input "false"
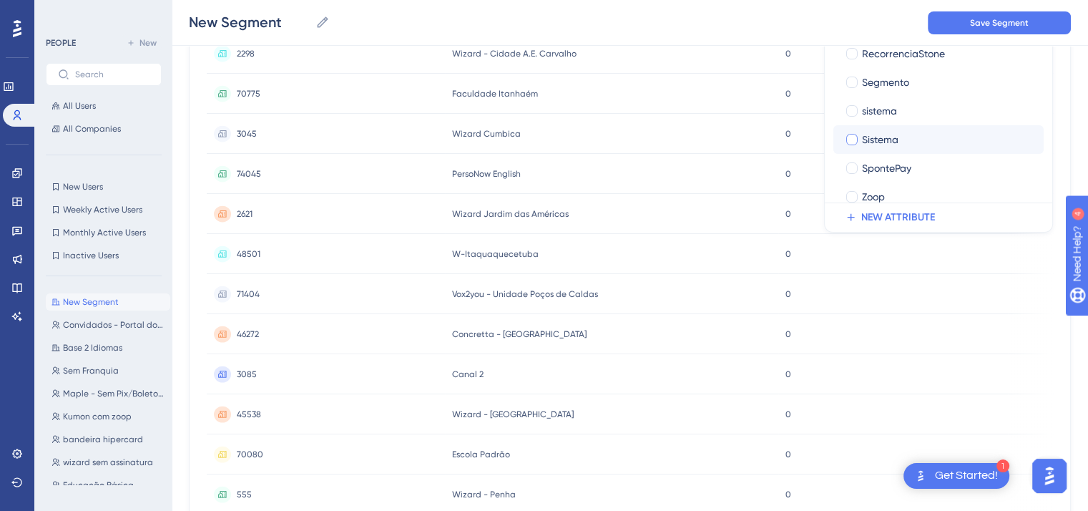
scroll to position [463, 0]
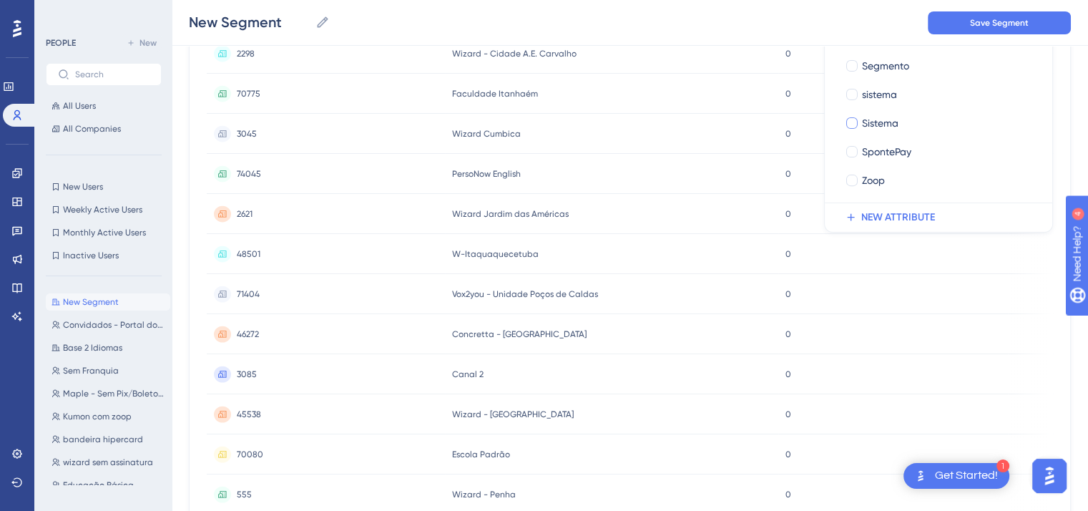
click at [1007, 263] on div "0 0" at bounding box center [893, 254] width 230 height 40
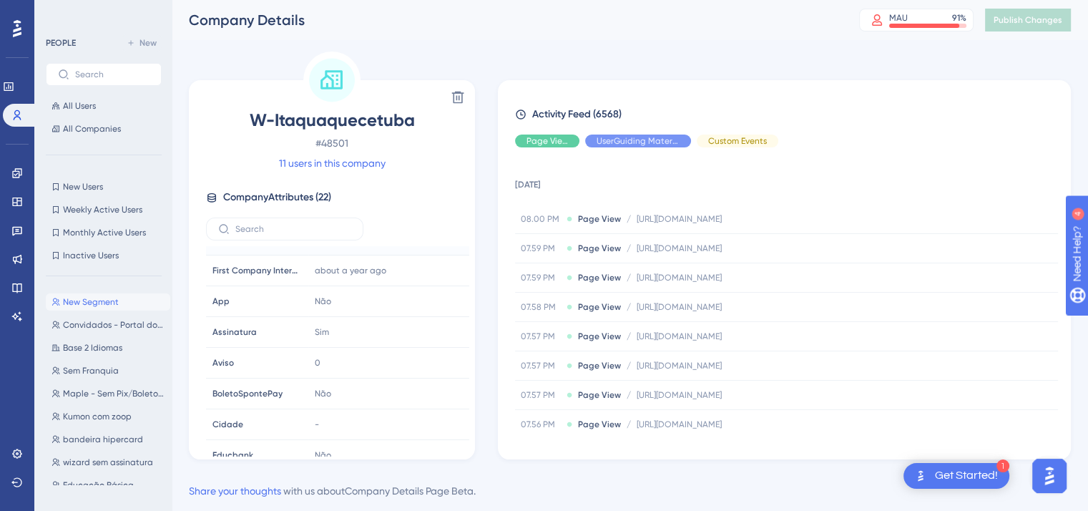
scroll to position [215, 0]
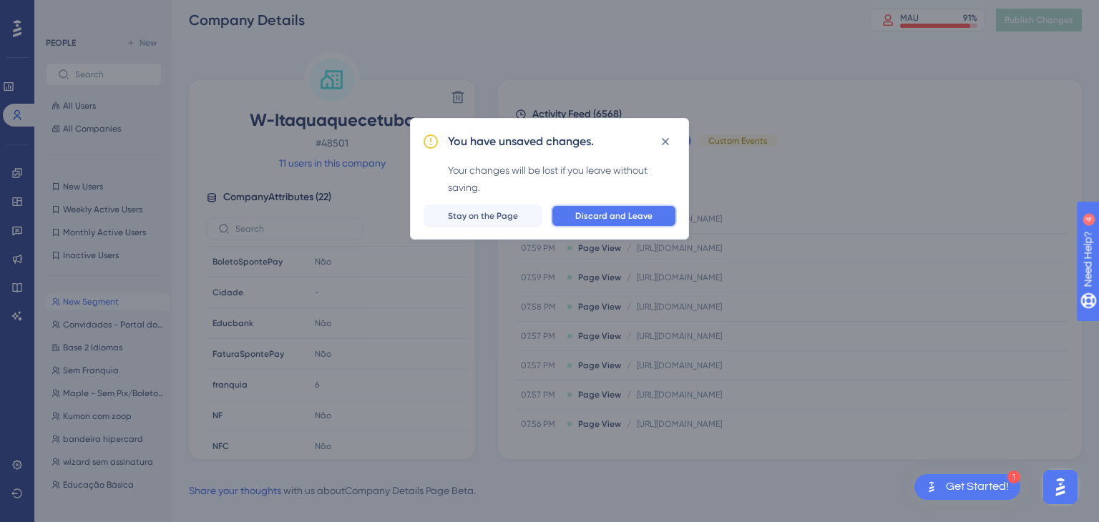
click at [612, 216] on span "Discard and Leave" at bounding box center [613, 215] width 77 height 11
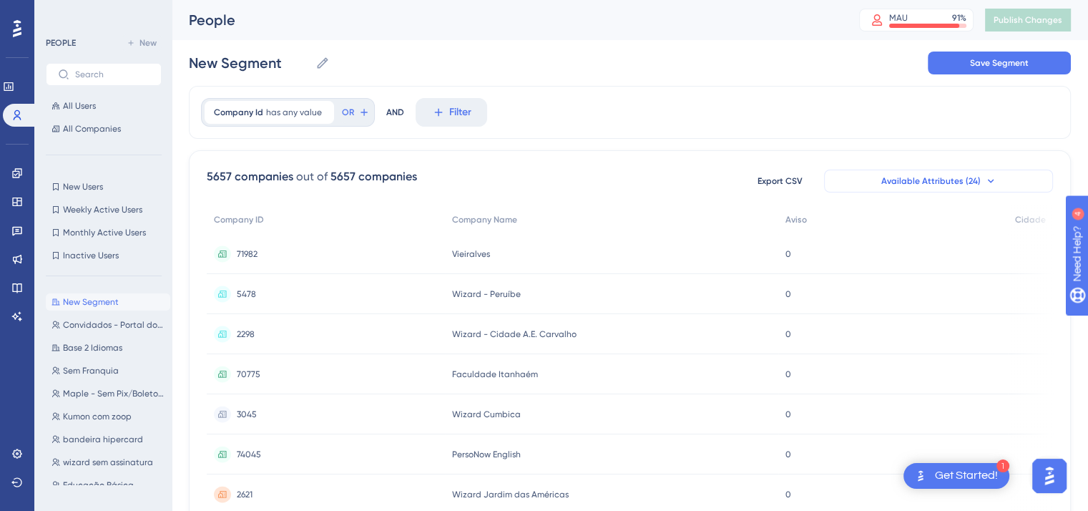
click at [989, 180] on icon at bounding box center [990, 180] width 11 height 11
click at [975, 180] on span "Available Attributes (24)" at bounding box center [930, 180] width 99 height 11
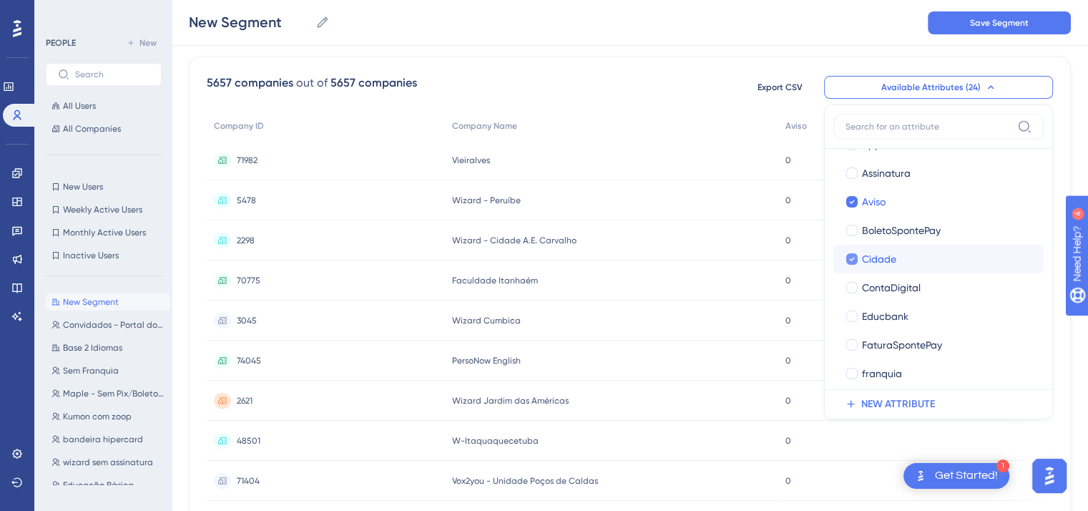
scroll to position [143, 0]
click at [856, 201] on div at bounding box center [851, 200] width 11 height 11
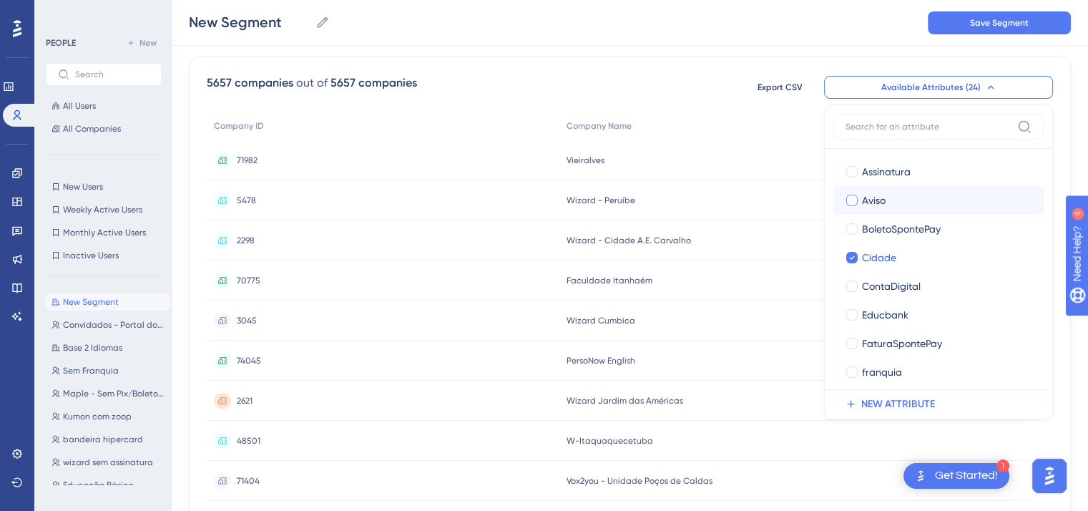
click at [853, 203] on div at bounding box center [851, 200] width 11 height 11
checkbox input "true"
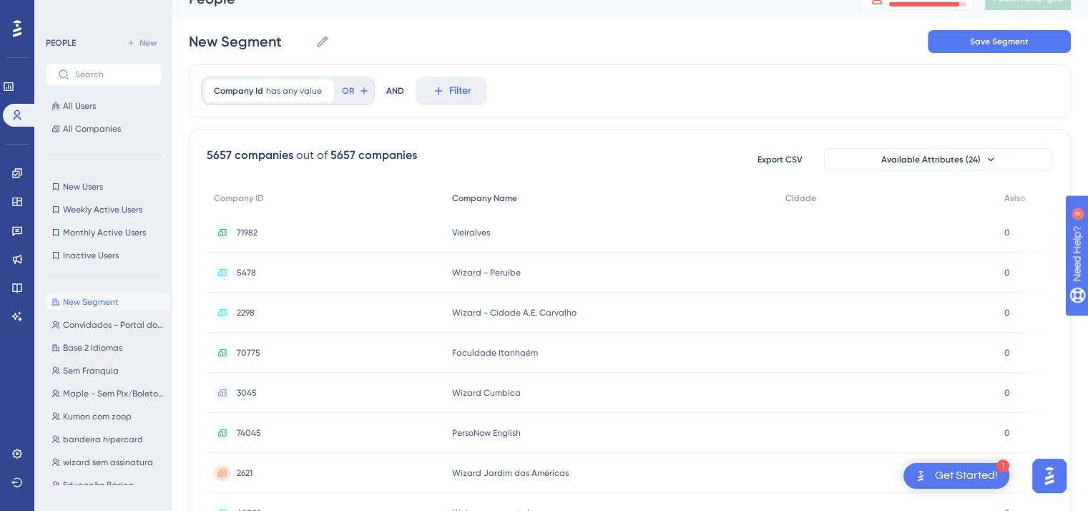
scroll to position [0, 0]
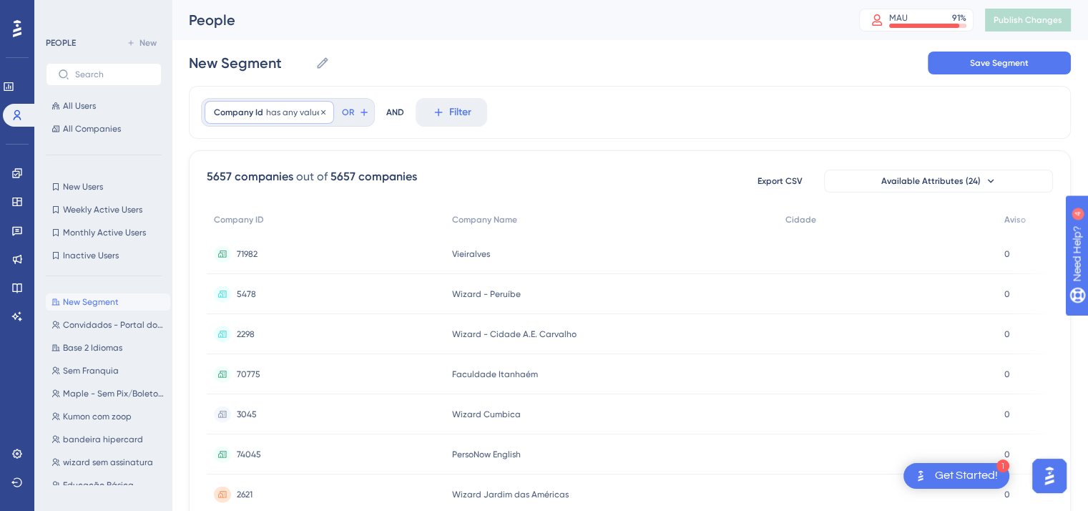
click at [293, 111] on span "has any value" at bounding box center [294, 112] width 56 height 11
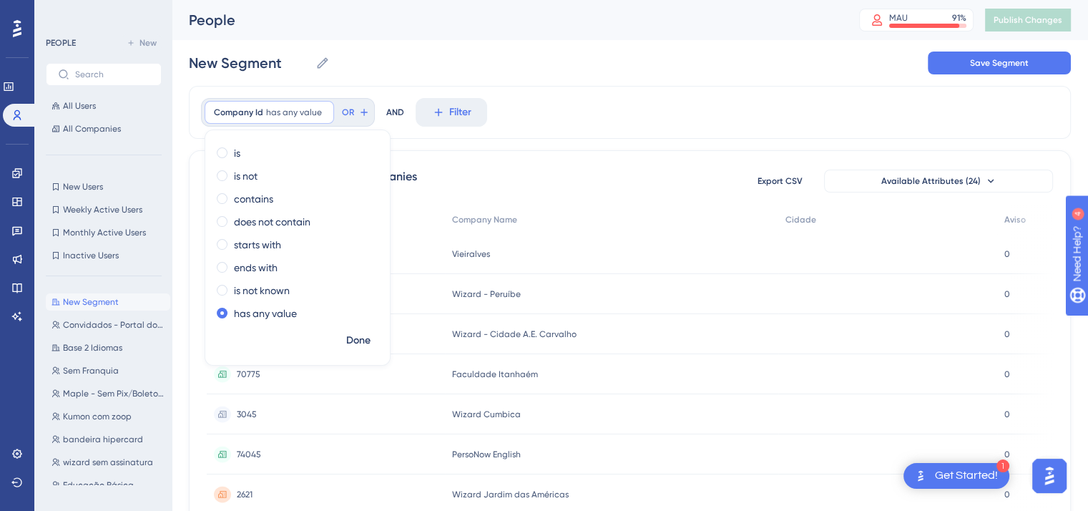
click at [414, 66] on div "New Segment New Segment Save Segment" at bounding box center [630, 63] width 882 height 46
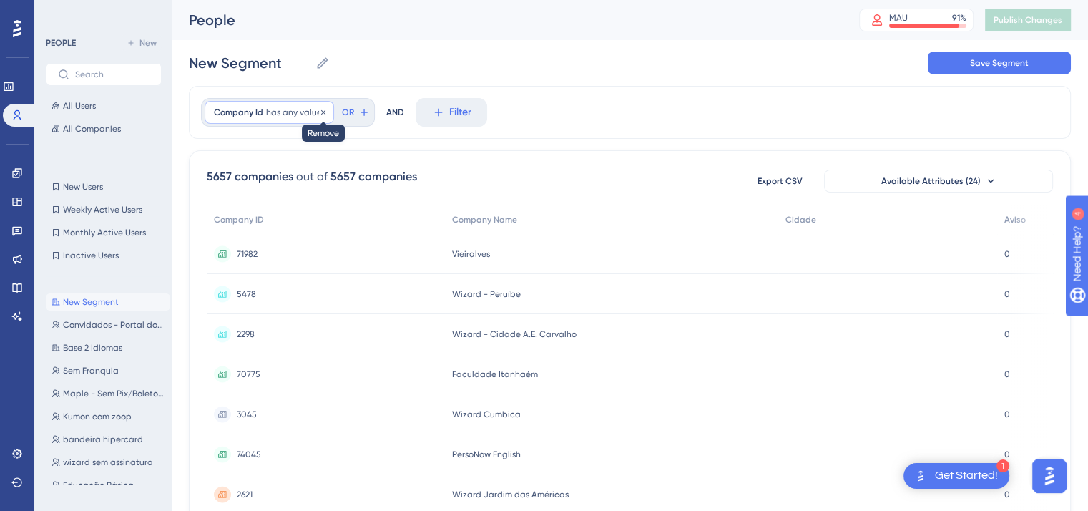
click at [321, 111] on icon at bounding box center [323, 111] width 4 height 4
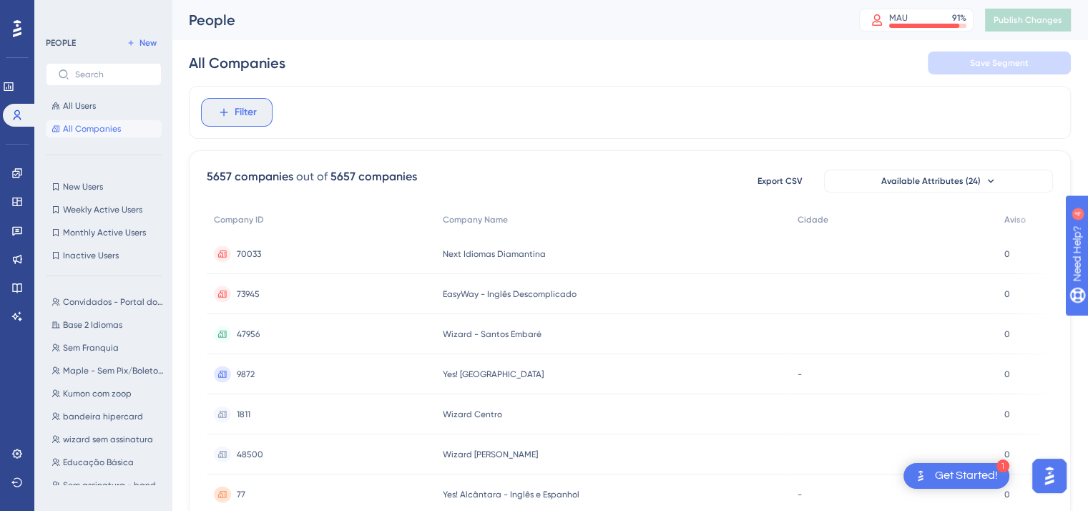
click at [243, 112] on span "Filter" at bounding box center [246, 112] width 22 height 17
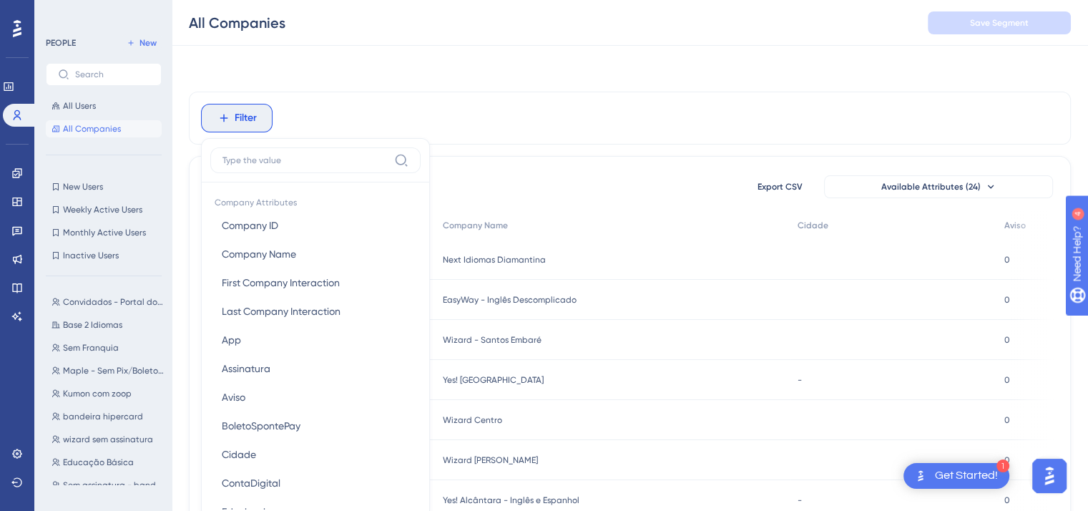
scroll to position [67, 0]
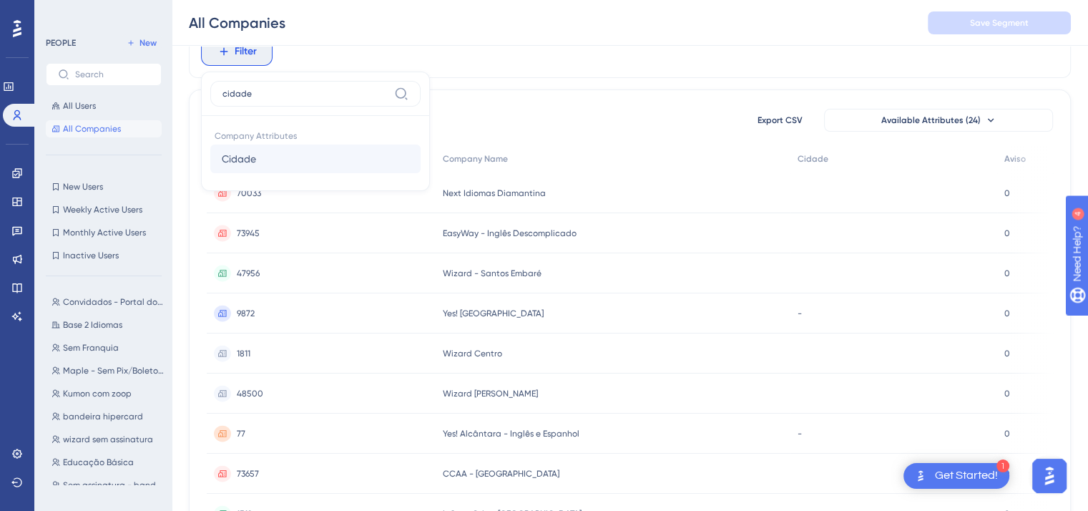
type input "cidade"
click at [258, 163] on button "Cidade Cidade" at bounding box center [315, 158] width 210 height 29
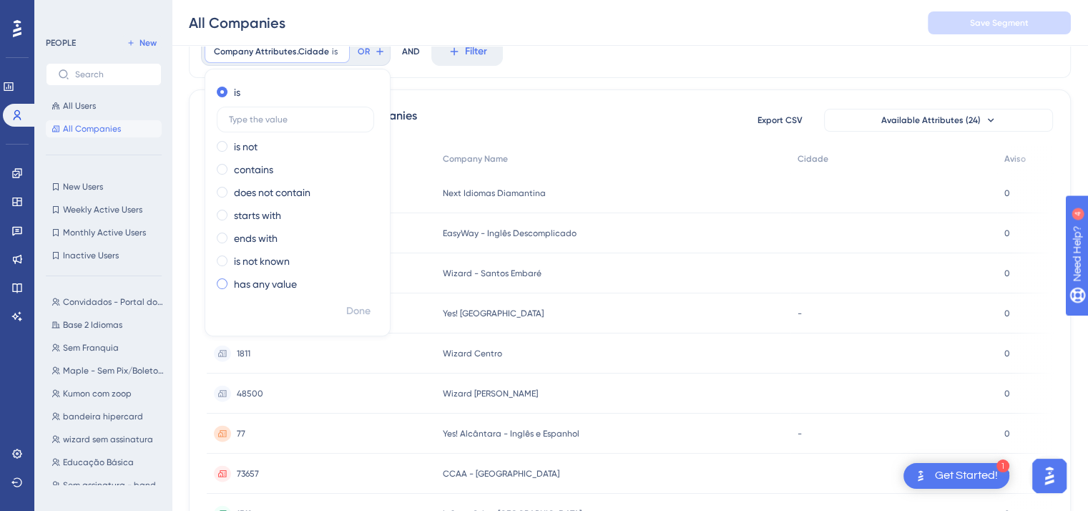
click at [269, 281] on label "has any value" at bounding box center [265, 283] width 63 height 17
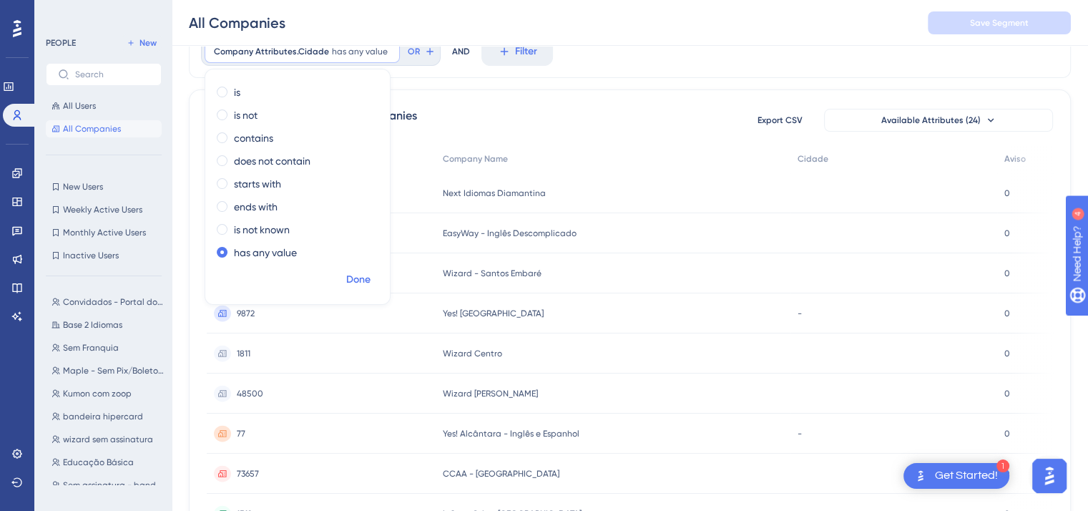
click at [355, 281] on span "Done" at bounding box center [358, 279] width 24 height 17
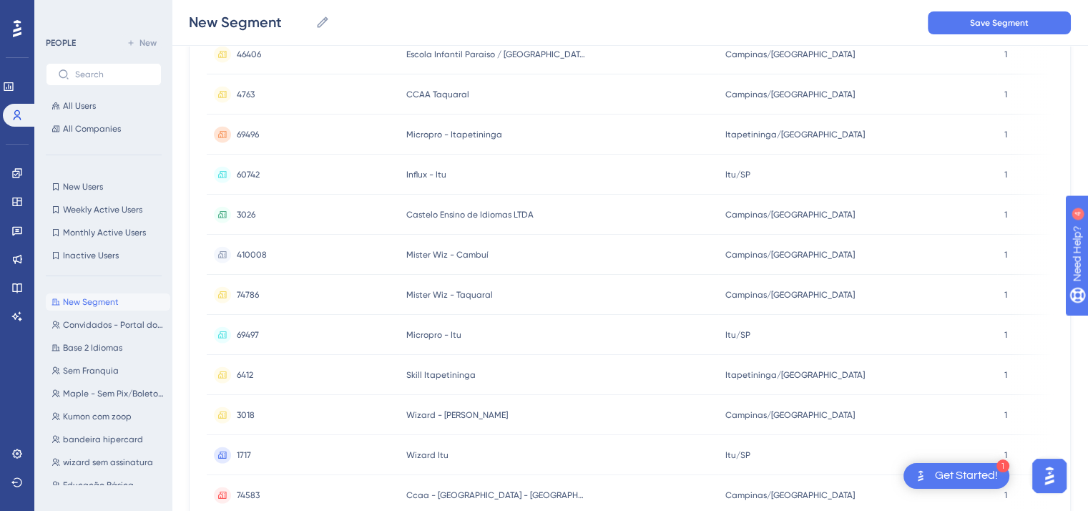
scroll to position [639, 0]
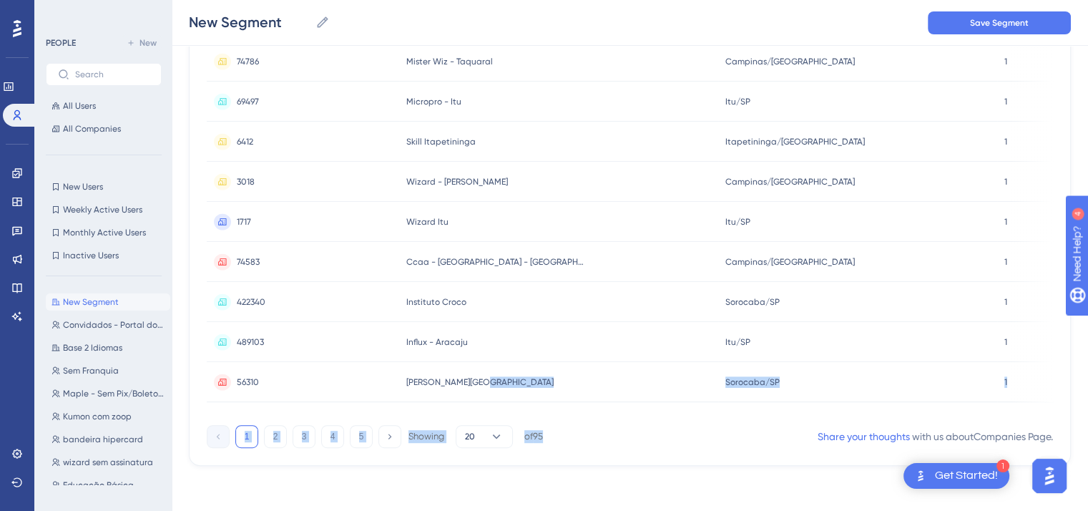
drag, startPoint x: 516, startPoint y: 417, endPoint x: 772, endPoint y: 427, distance: 256.3
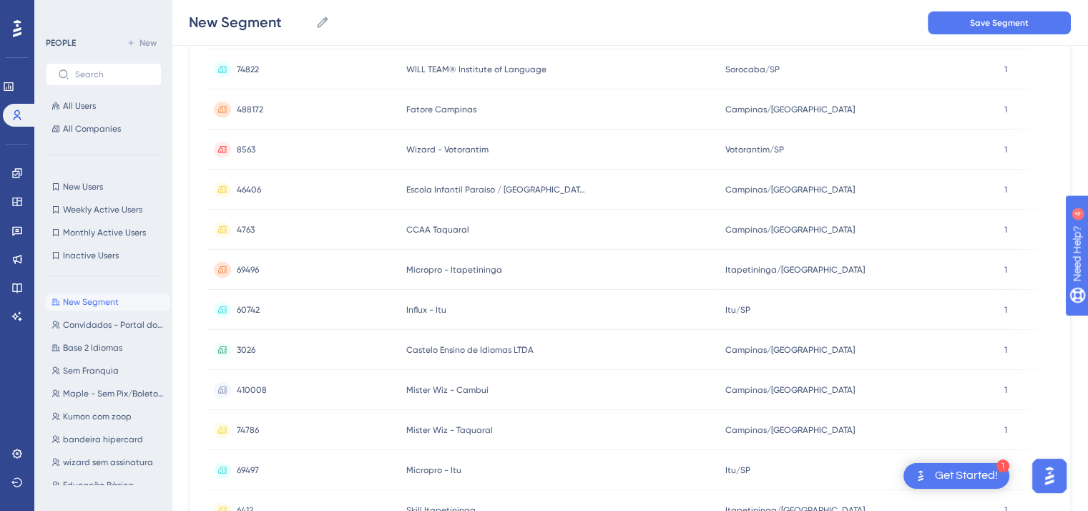
scroll to position [358, 0]
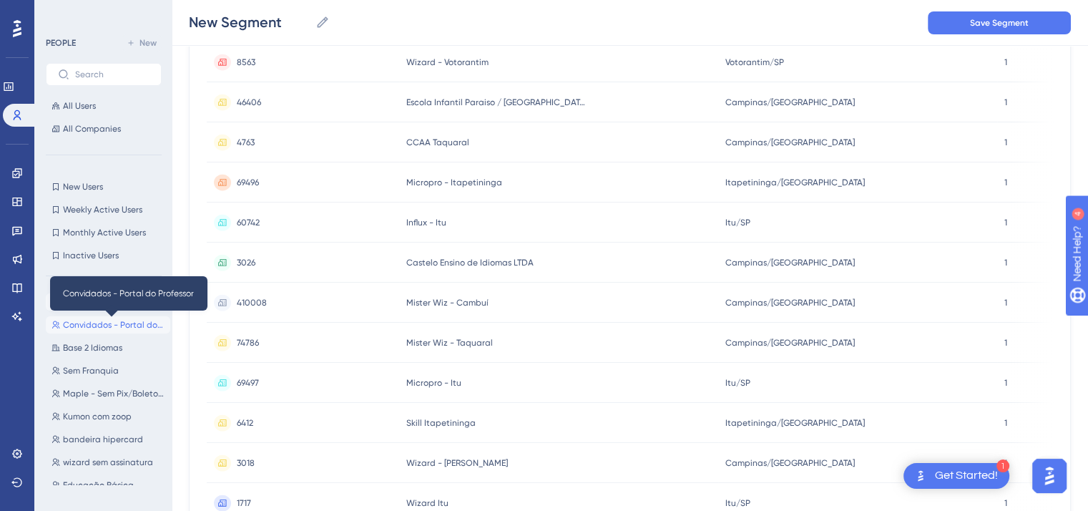
click at [97, 323] on span "Convidados - Portal do Professor" at bounding box center [114, 324] width 102 height 11
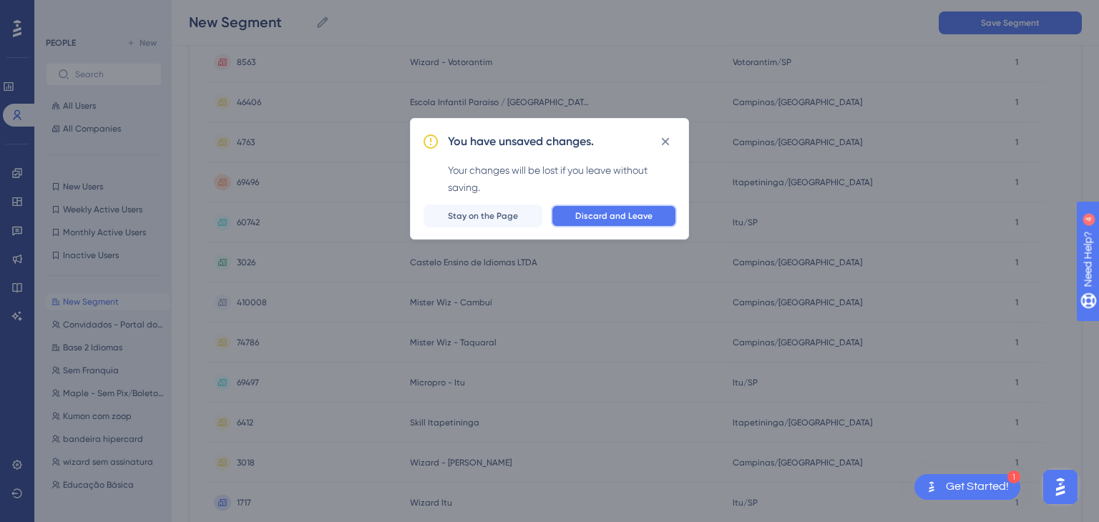
click at [615, 214] on span "Discard and Leave" at bounding box center [613, 215] width 77 height 11
type input "Convidados - Portal do Professor"
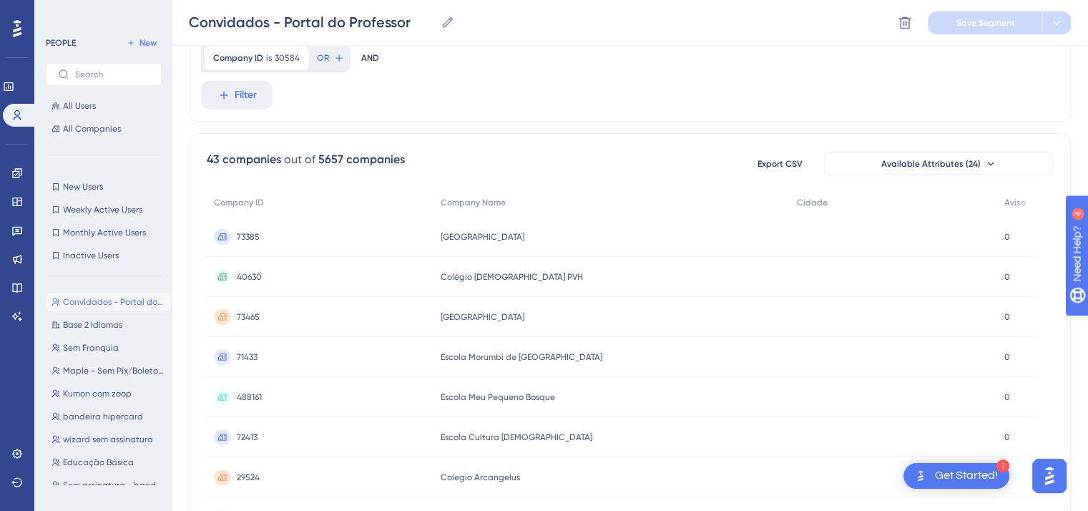
click at [246, 236] on span "73385" at bounding box center [248, 236] width 23 height 11
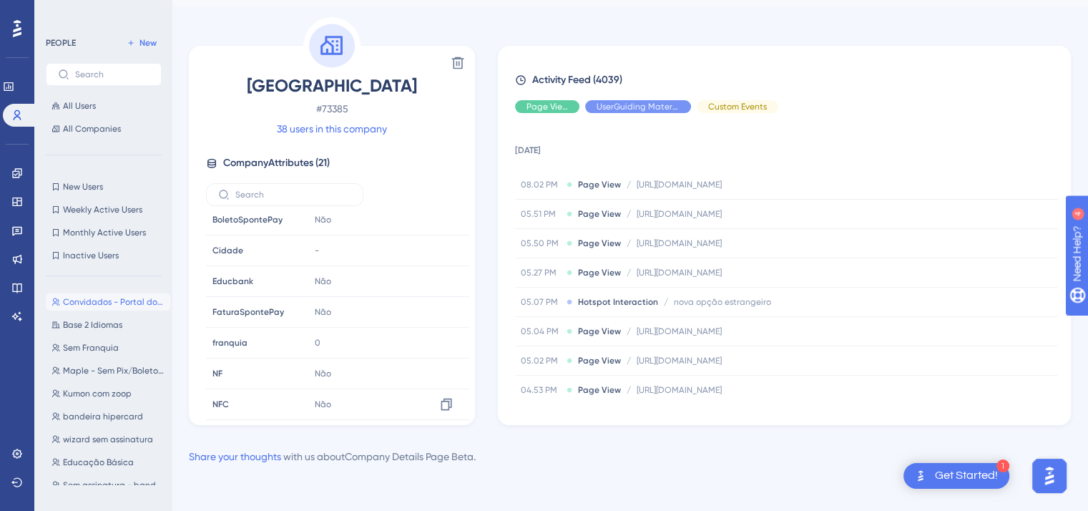
scroll to position [217, 0]
click at [315, 253] on span "-" at bounding box center [317, 255] width 4 height 11
click at [232, 256] on span "Cidade" at bounding box center [227, 255] width 31 height 11
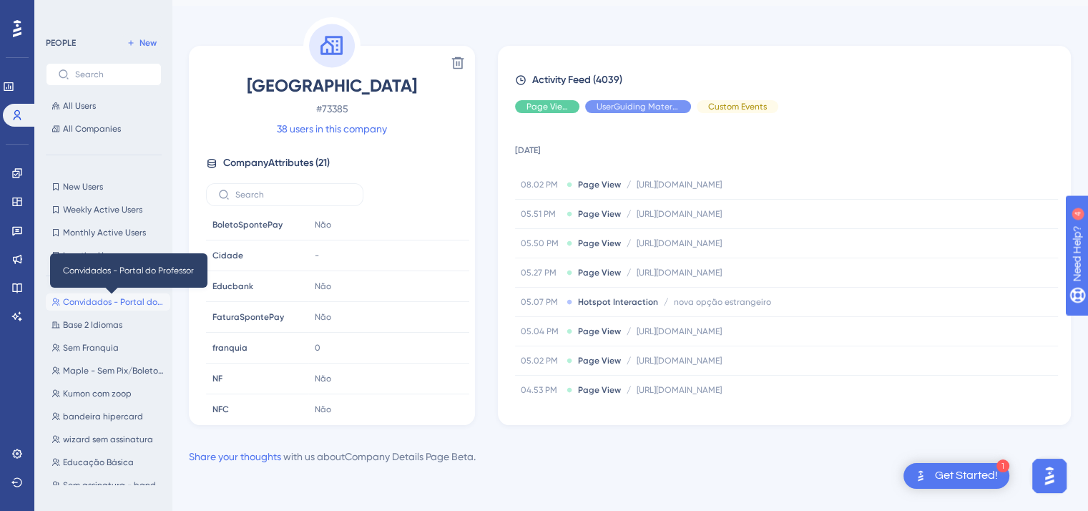
click at [100, 300] on span "Convidados - Portal do Professor" at bounding box center [114, 301] width 102 height 11
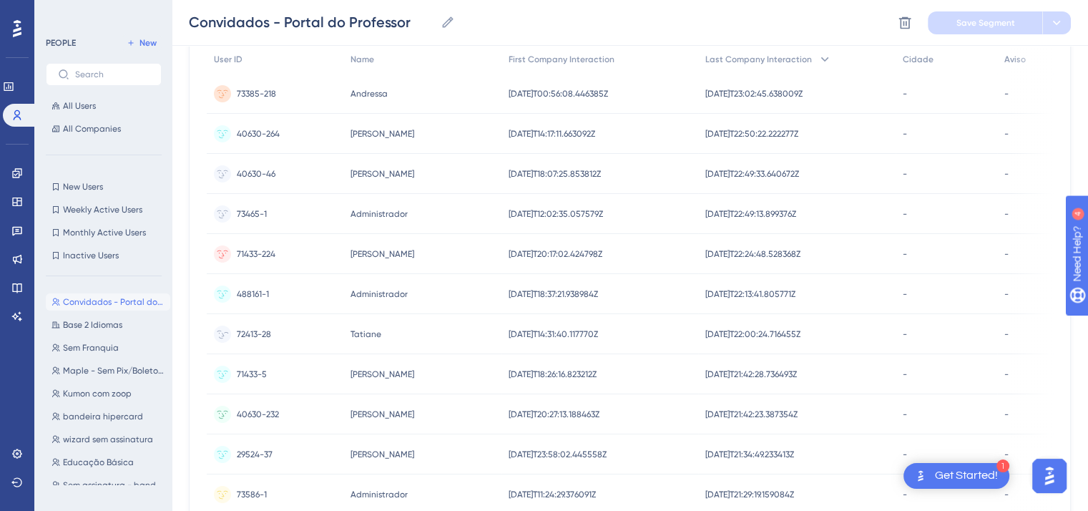
scroll to position [358, 0]
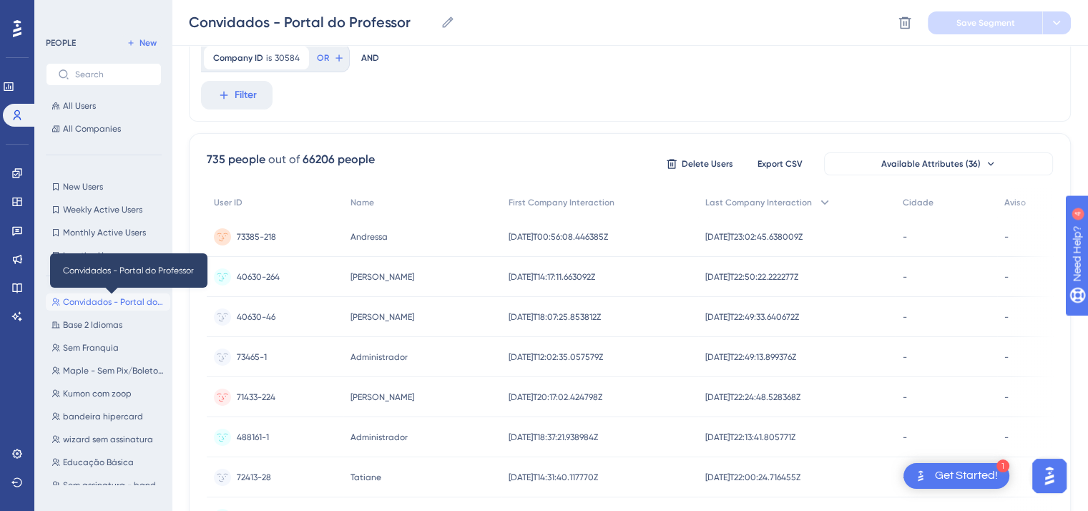
click at [89, 297] on span "Convidados - Portal do Professor" at bounding box center [114, 301] width 102 height 11
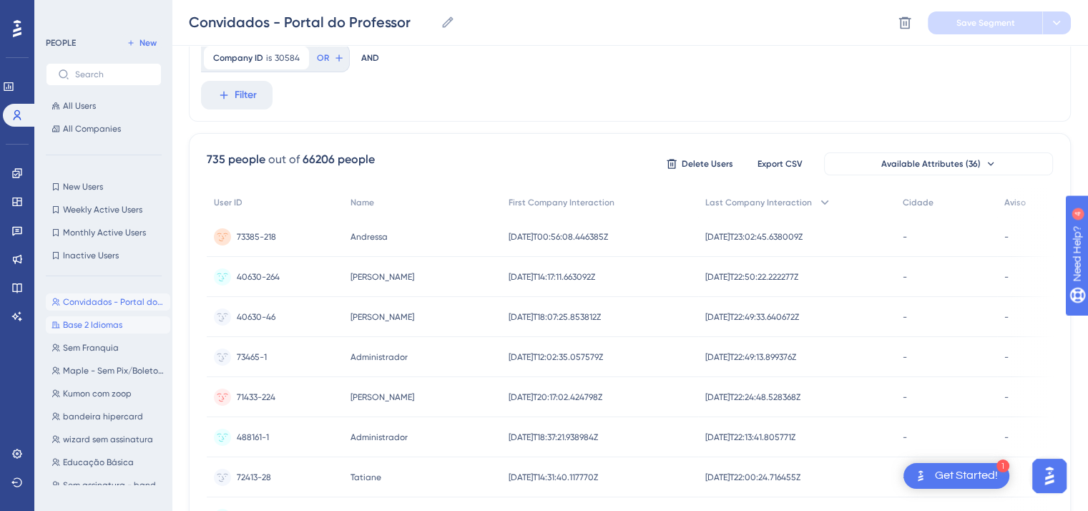
click at [85, 321] on span "Base 2 Idiomas" at bounding box center [92, 324] width 59 height 11
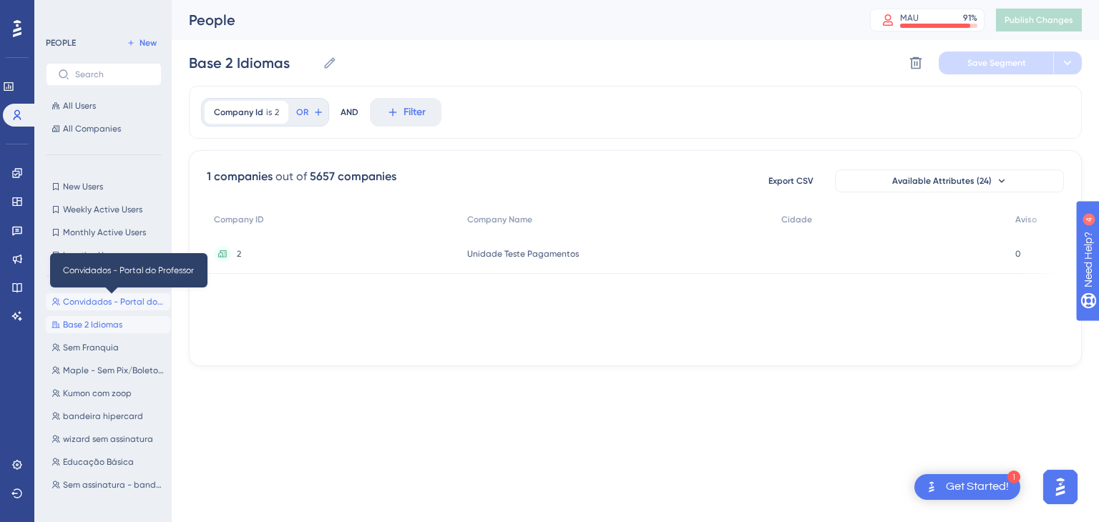
click at [89, 300] on span "Convidados - Portal do Professor" at bounding box center [114, 301] width 102 height 11
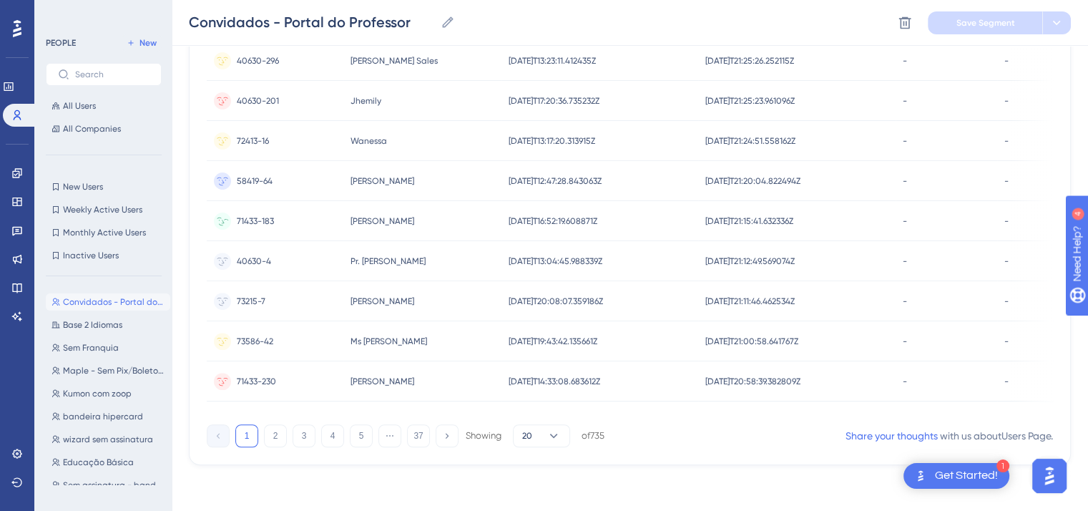
scroll to position [978, 0]
click at [81, 393] on span "Kumon com zoop" at bounding box center [97, 393] width 69 height 11
type input "Kumon com zoop"
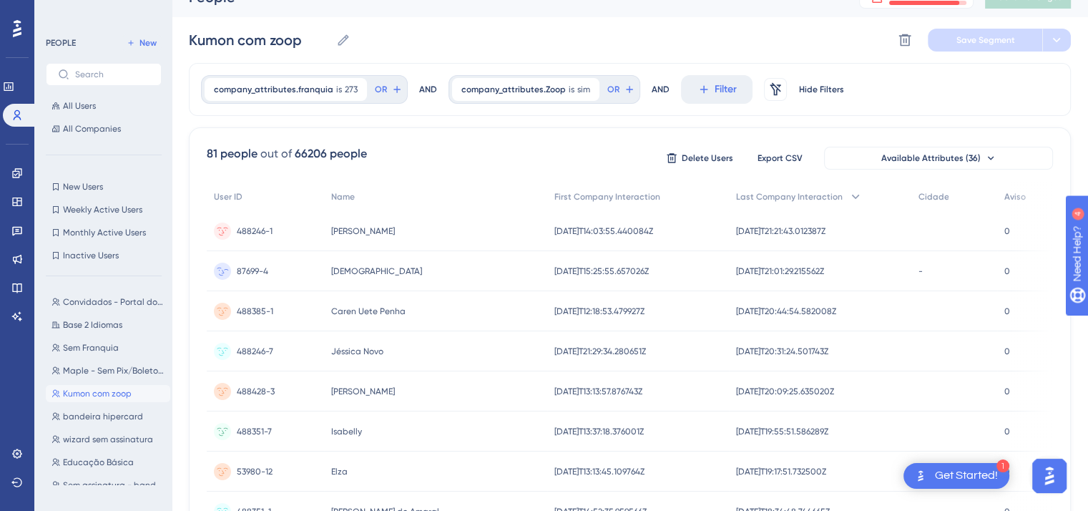
scroll to position [0, 0]
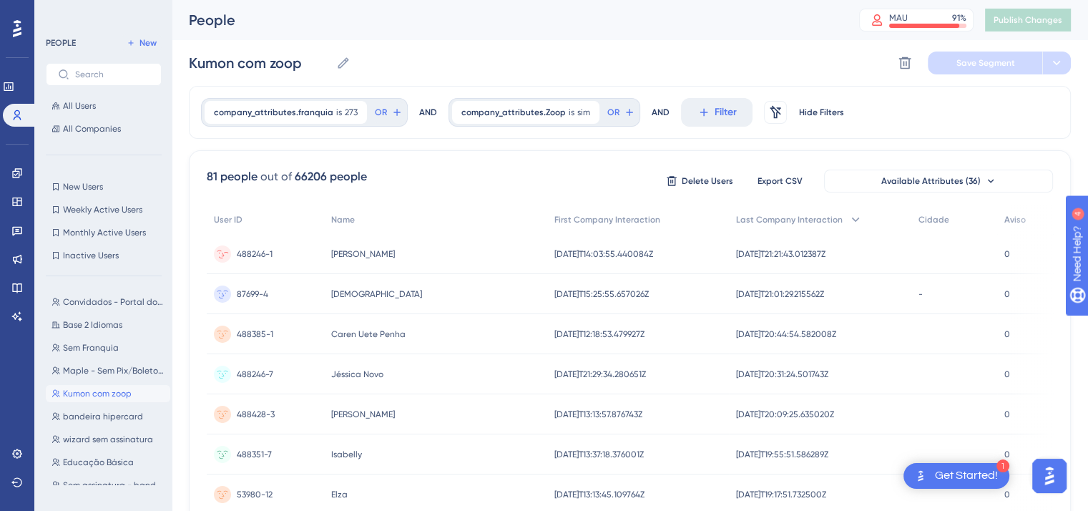
click at [264, 255] on span "488246-1" at bounding box center [255, 253] width 36 height 11
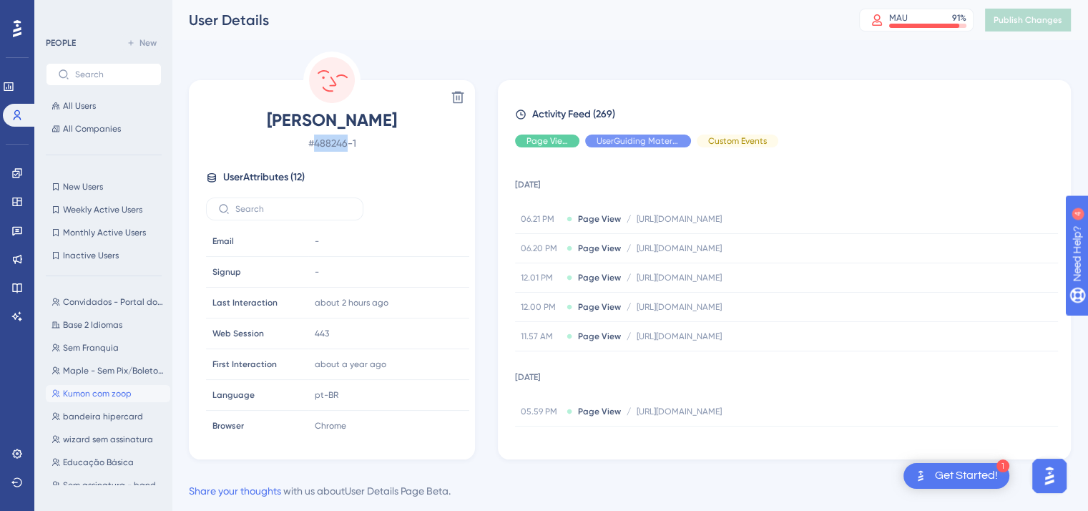
drag, startPoint x: 313, startPoint y: 144, endPoint x: 346, endPoint y: 144, distance: 32.9
click at [346, 144] on span "# 488246-1" at bounding box center [332, 142] width 252 height 17
copy span "488246"
drag, startPoint x: 84, startPoint y: 127, endPoint x: 129, endPoint y: 138, distance: 47.0
click at [84, 127] on span "All Companies" at bounding box center [92, 128] width 58 height 11
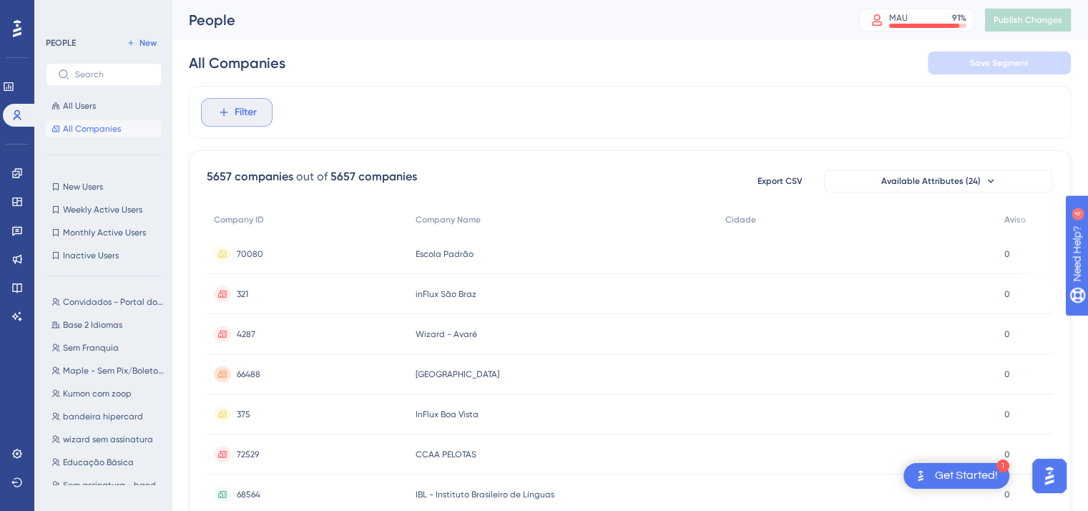
click at [239, 119] on span "Filter" at bounding box center [246, 112] width 22 height 17
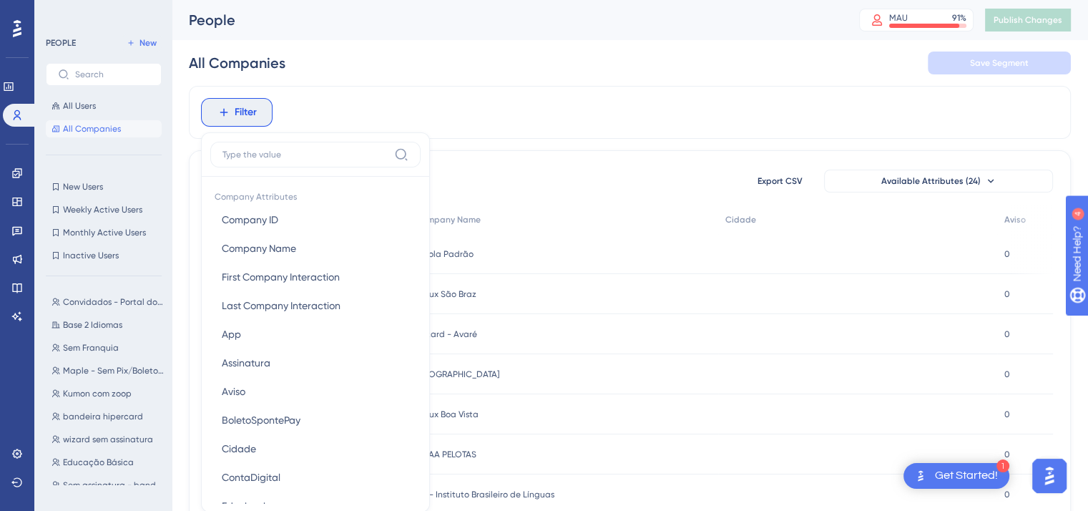
scroll to position [67, 0]
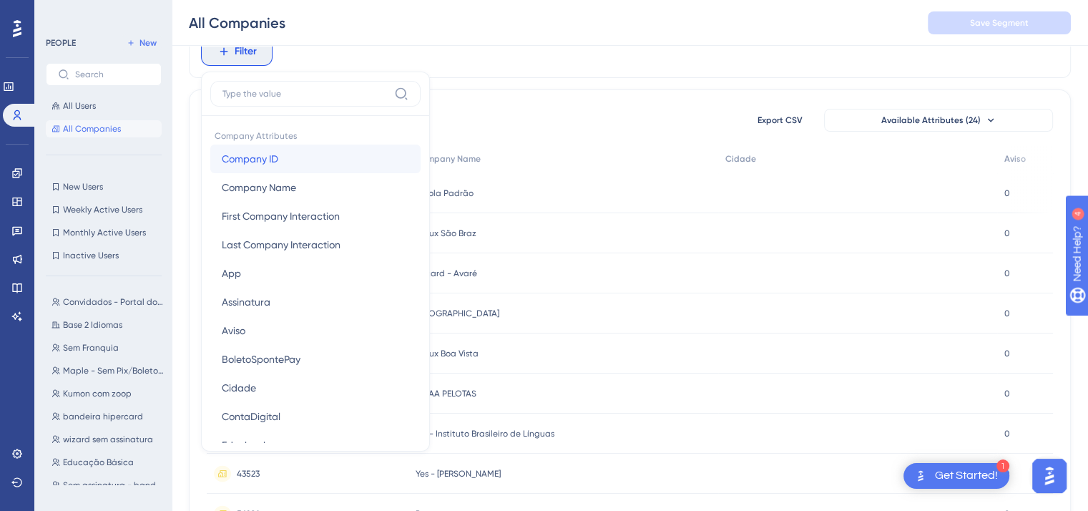
click at [262, 156] on span "Company ID" at bounding box center [250, 158] width 57 height 17
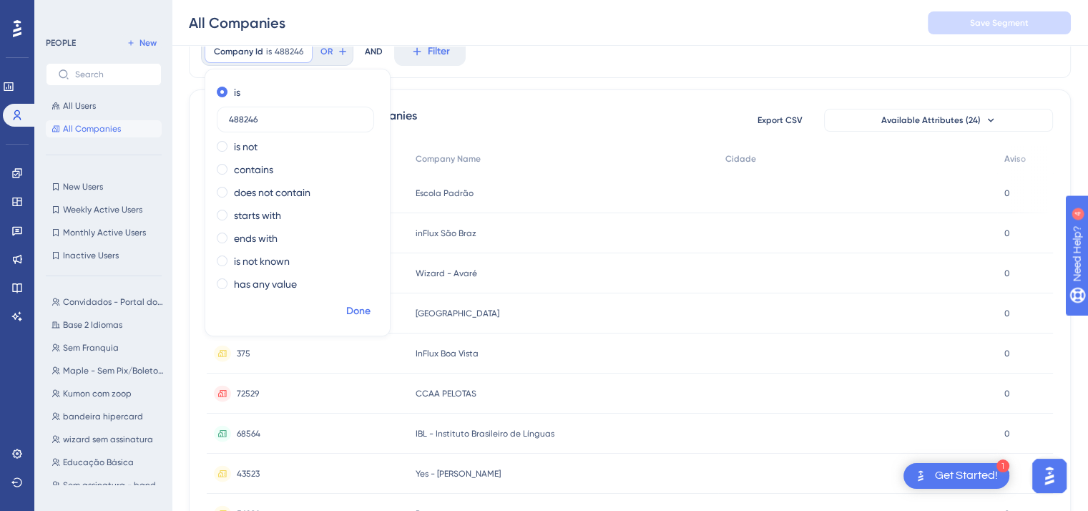
type input "488246"
click at [355, 314] on span "Done" at bounding box center [358, 311] width 24 height 17
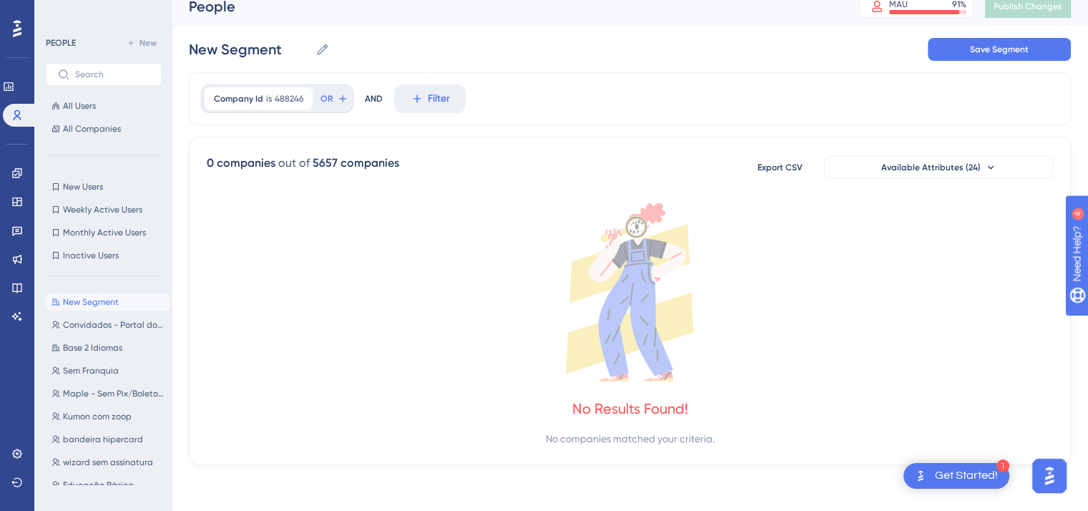
scroll to position [12, 0]
click at [263, 103] on div "Company Id is 488246 488246 Remove" at bounding box center [259, 100] width 108 height 23
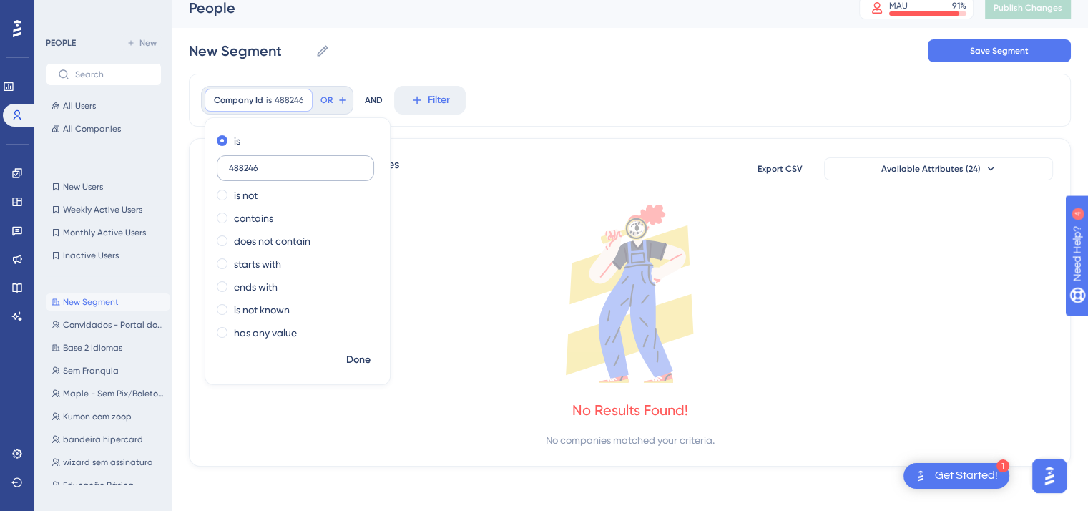
click at [233, 170] on input "488246" at bounding box center [295, 168] width 133 height 10
type input "488246"
click at [362, 357] on span "Done" at bounding box center [358, 359] width 24 height 17
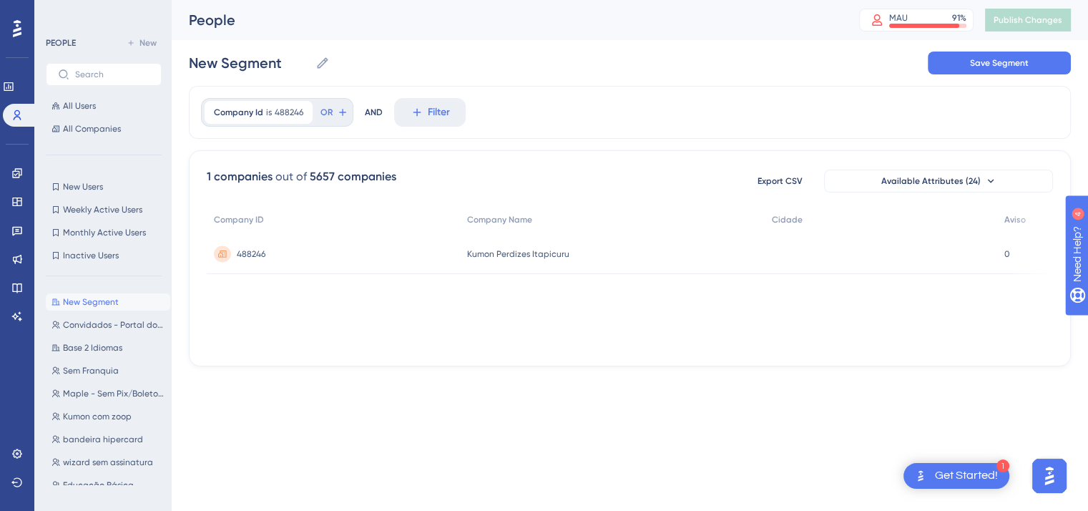
scroll to position [0, 0]
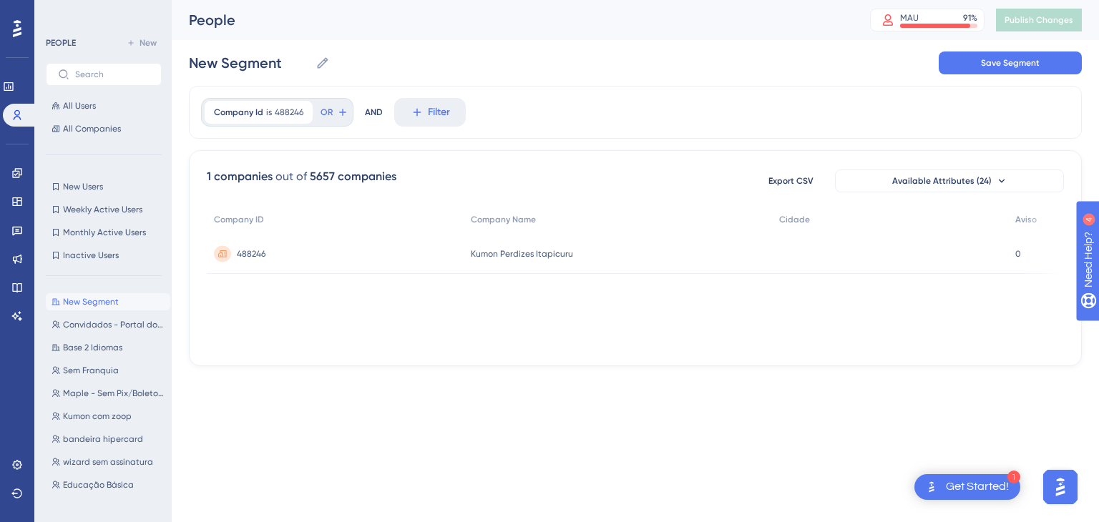
click at [494, 254] on span "Kumon Perdizes Itapicuru" at bounding box center [522, 253] width 102 height 11
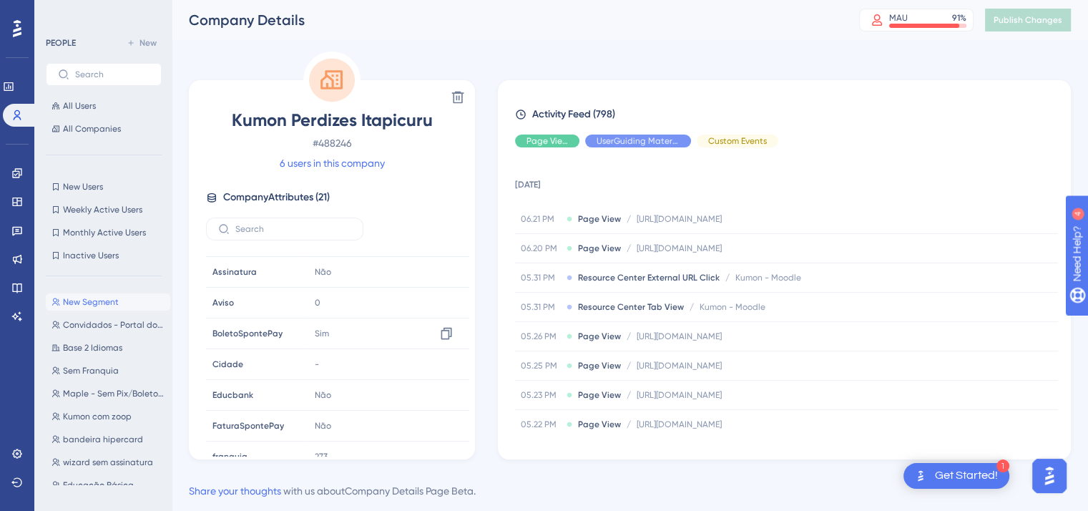
scroll to position [215, 0]
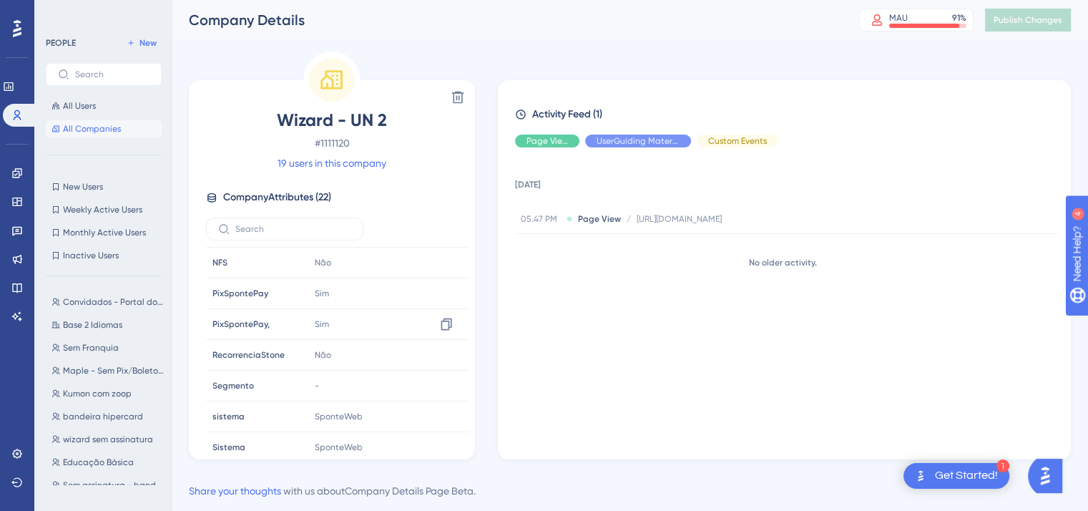
scroll to position [463, 0]
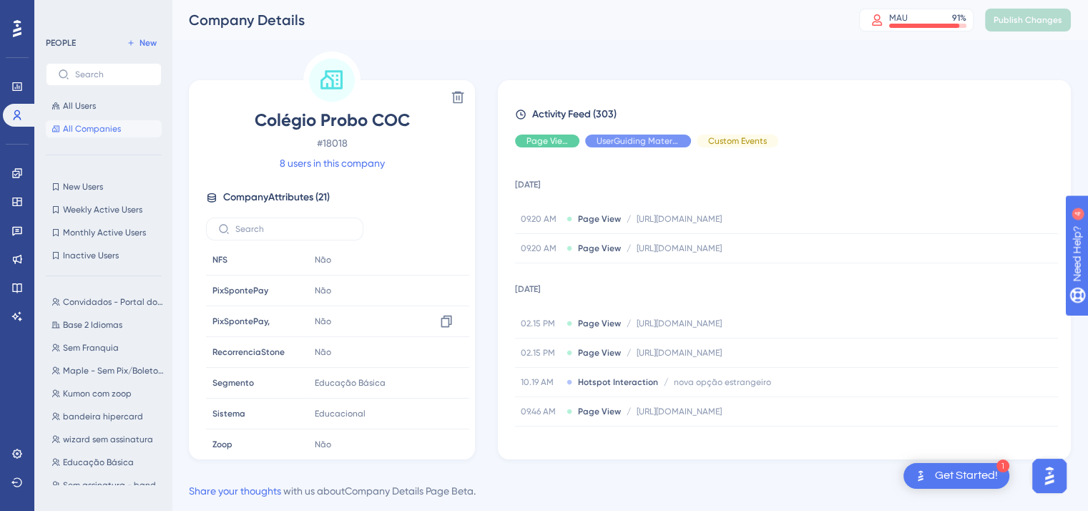
scroll to position [432, 0]
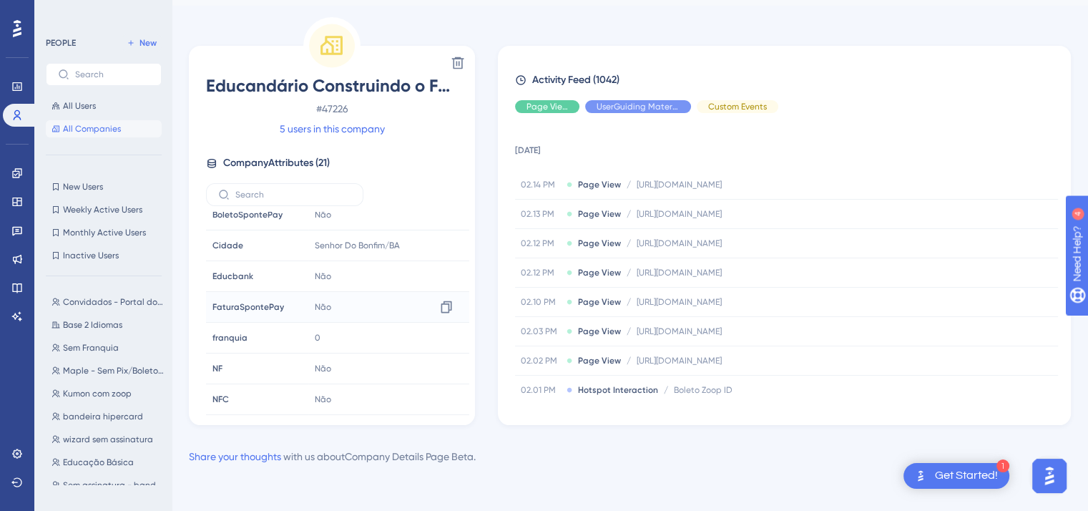
scroll to position [215, 0]
